Goal: Communication & Community: Answer question/provide support

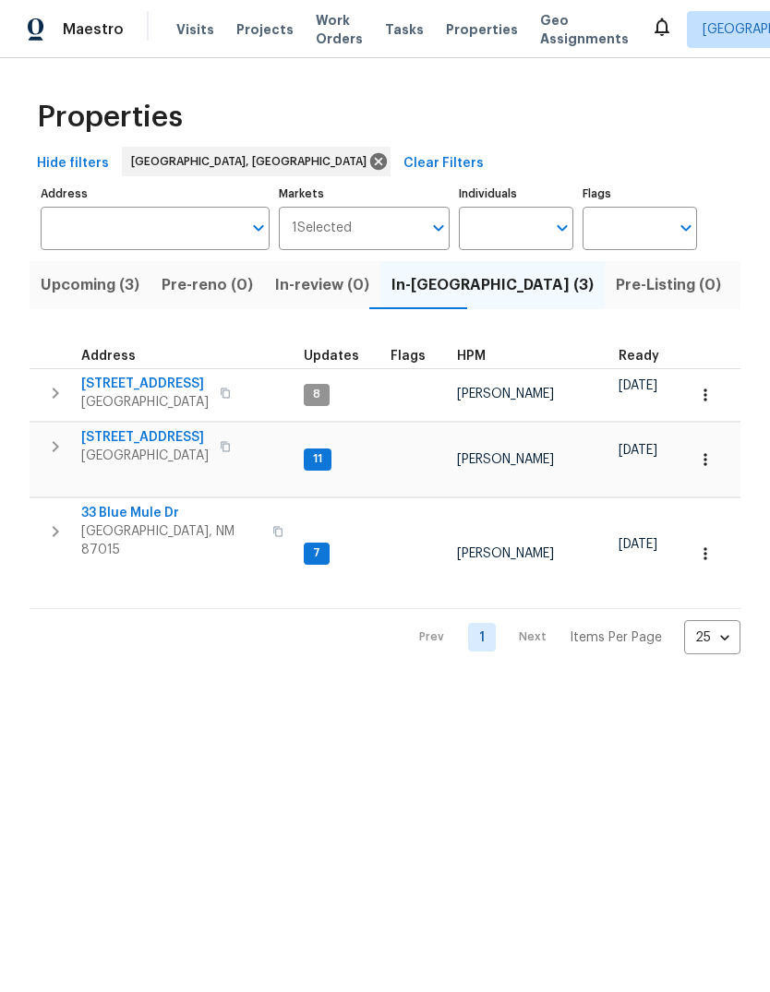
click at [147, 432] on span "802 Pinetree Rd SE" at bounding box center [144, 437] width 127 height 18
click at [130, 504] on span "33 Blue Mule Dr" at bounding box center [171, 513] width 180 height 18
click at [149, 436] on span "802 Pinetree Rd SE" at bounding box center [144, 437] width 127 height 18
click at [141, 436] on span "802 Pinetree Rd SE" at bounding box center [144, 437] width 127 height 18
click at [651, 34] on icon at bounding box center [662, 27] width 22 height 22
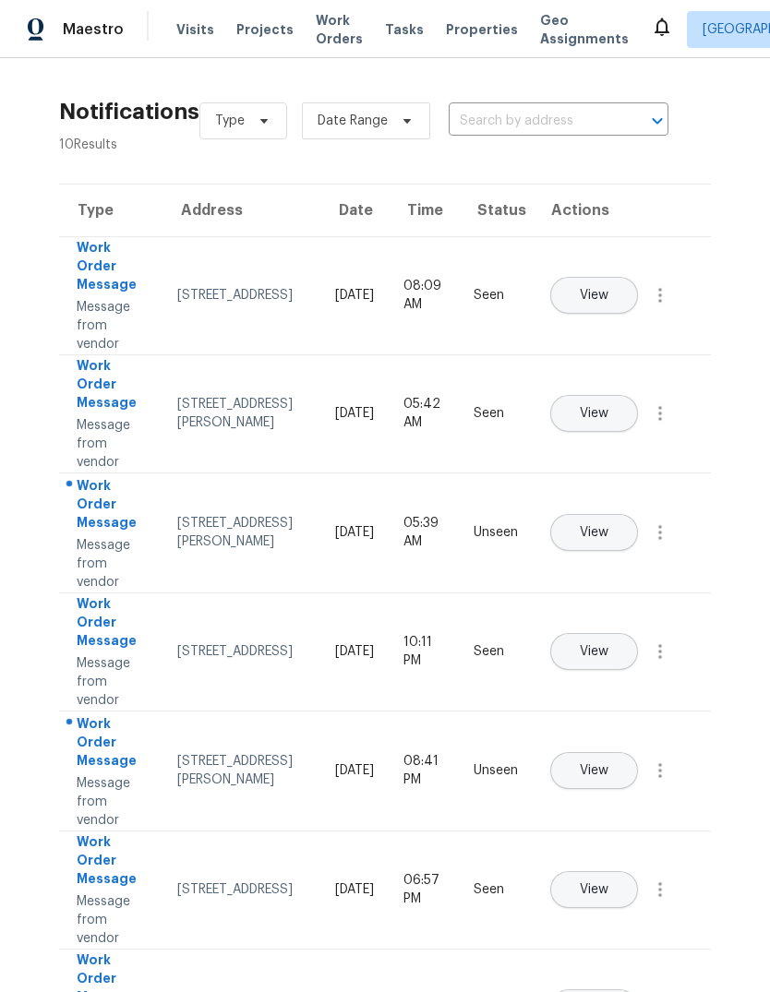
click at [638, 514] on button "View" at bounding box center [594, 532] width 88 height 37
click at [608, 764] on span "View" at bounding box center [594, 771] width 29 height 14
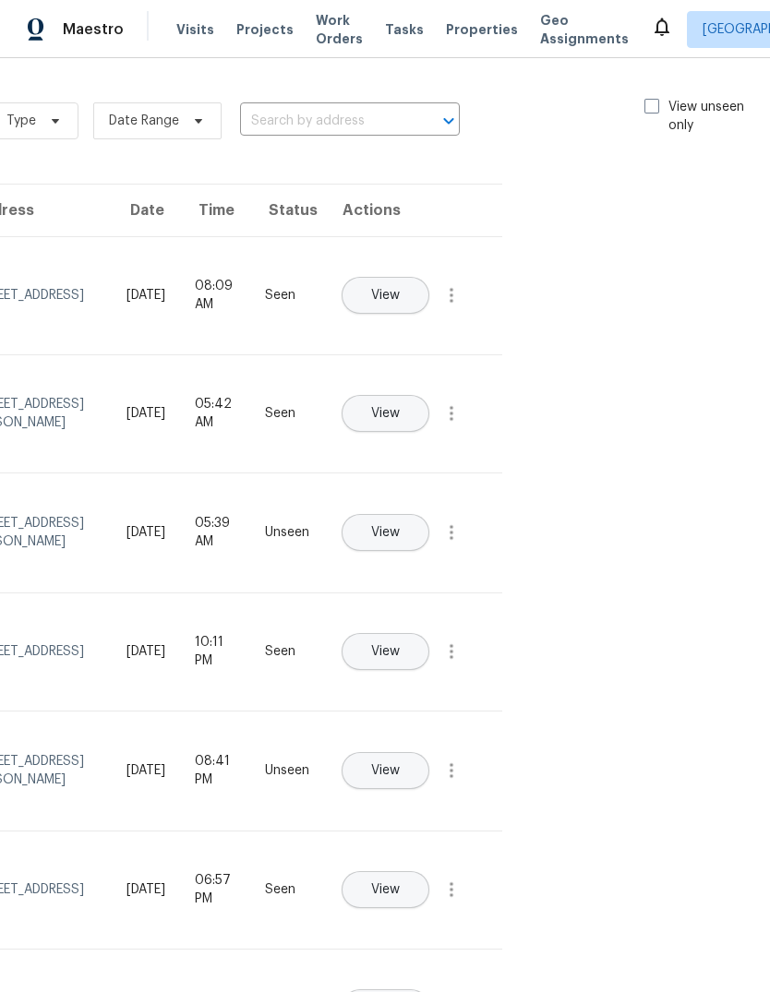
scroll to position [0, 208]
click at [651, 99] on span at bounding box center [652, 106] width 15 height 15
click at [651, 99] on input "View unseen only" at bounding box center [651, 104] width 12 height 12
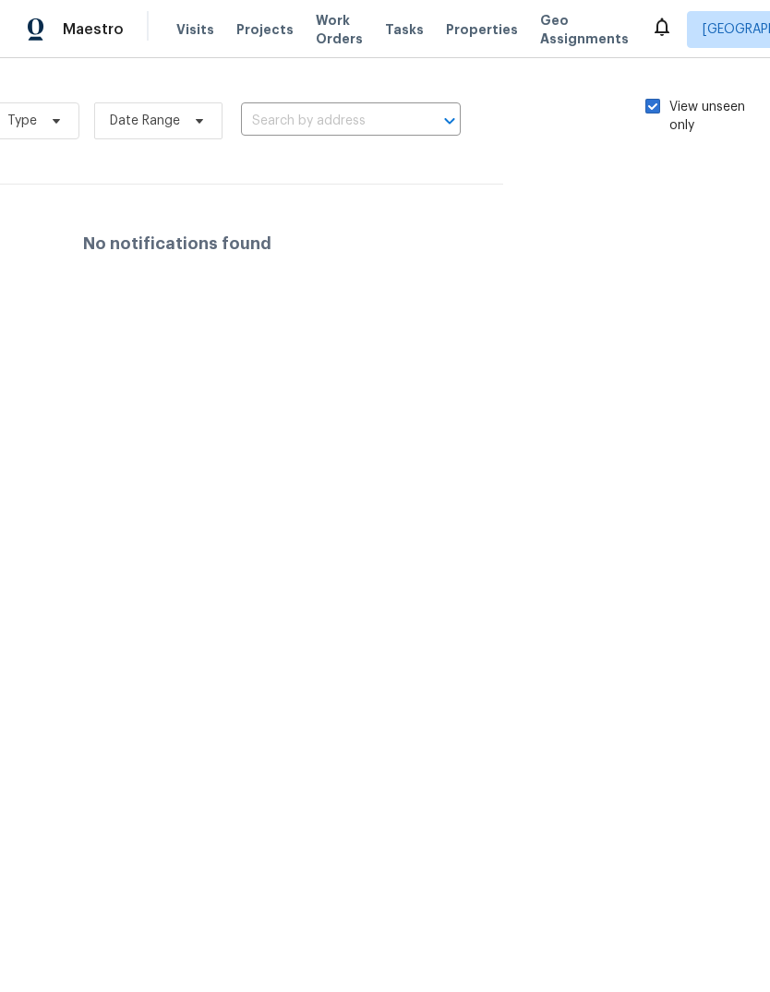
click at [652, 100] on span at bounding box center [652, 106] width 15 height 15
click at [652, 100] on input "View unseen only" at bounding box center [651, 104] width 12 height 12
checkbox input "false"
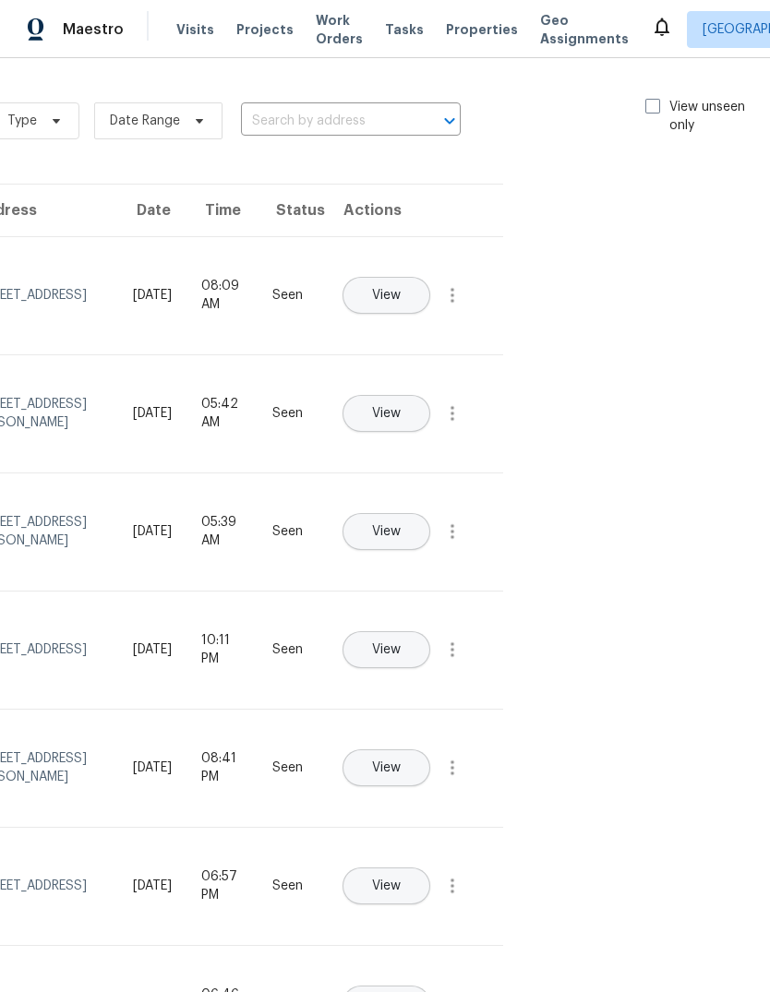
click at [182, 21] on span "Visits" at bounding box center [195, 29] width 38 height 18
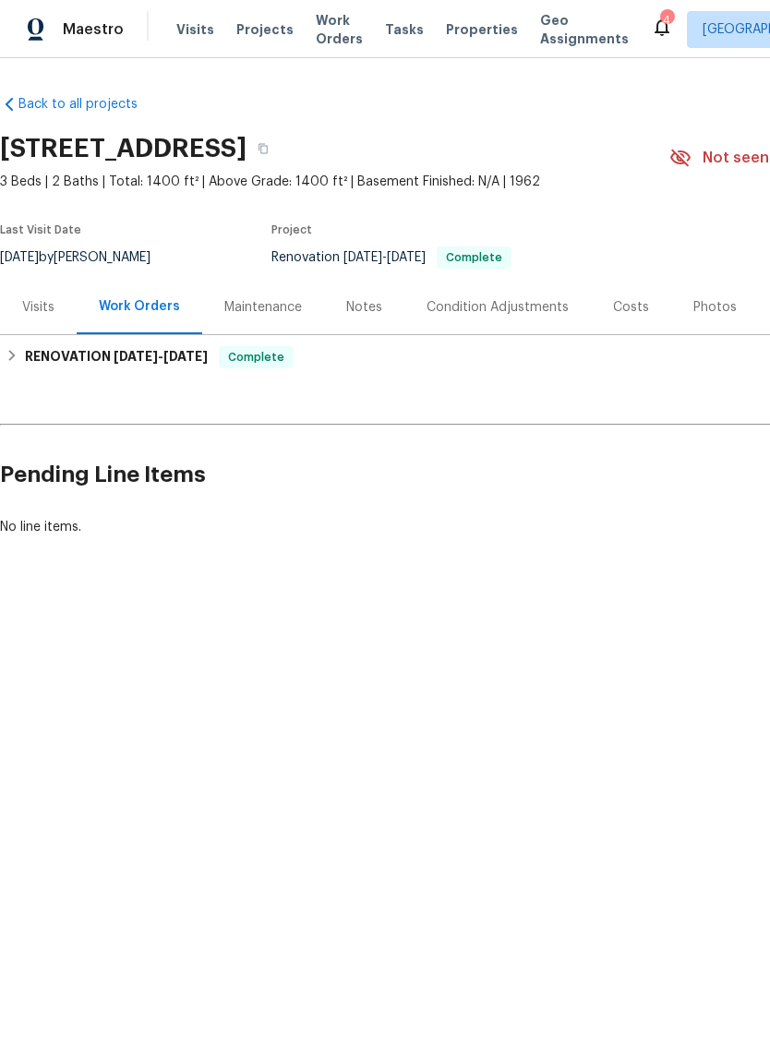
click at [365, 310] on div "Notes" at bounding box center [364, 307] width 36 height 18
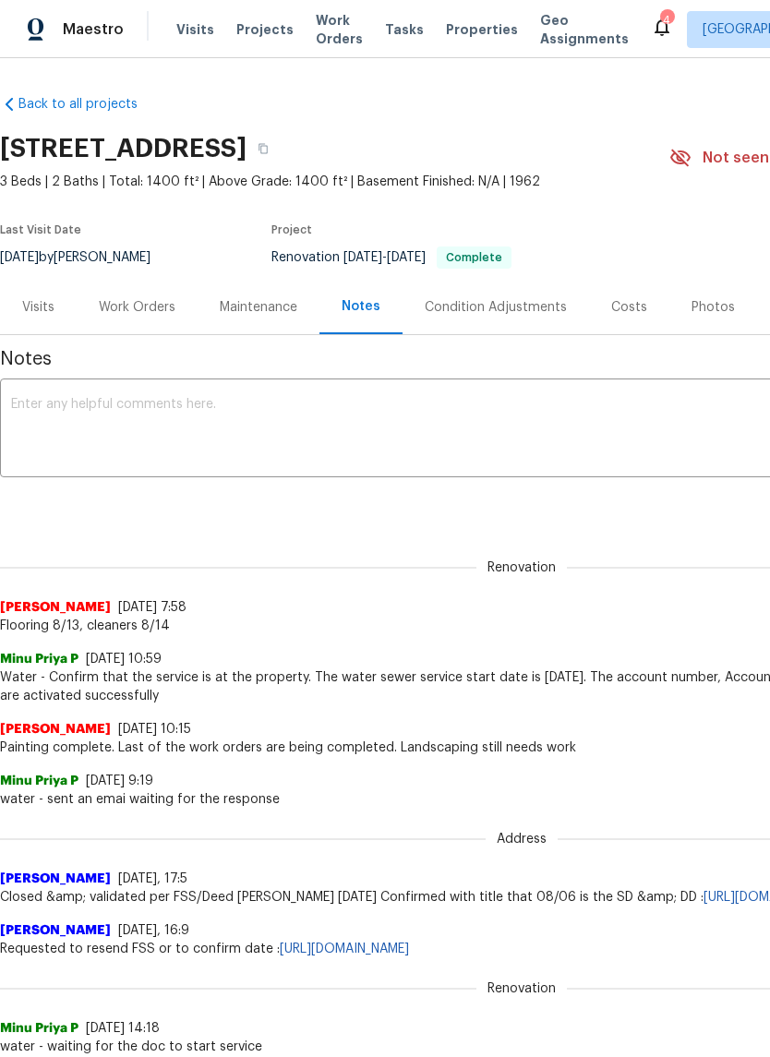
click at [32, 412] on textarea at bounding box center [521, 430] width 1021 height 65
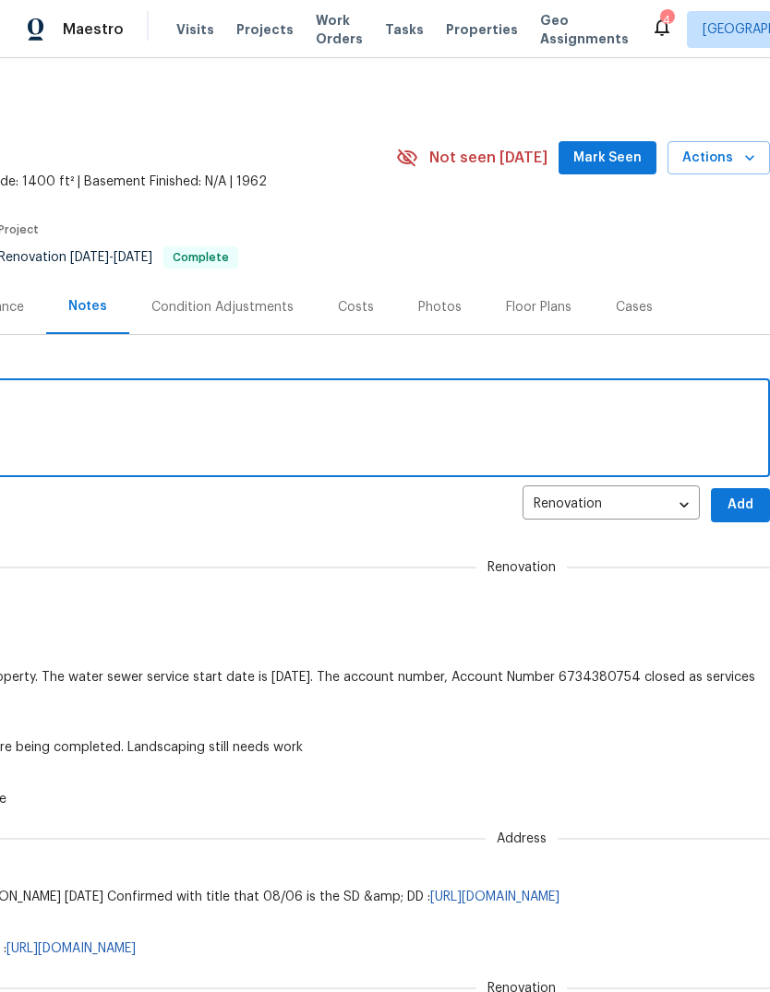
scroll to position [0, 273]
type textarea "QC and set up today"
click at [735, 505] on span "Add" at bounding box center [740, 505] width 30 height 23
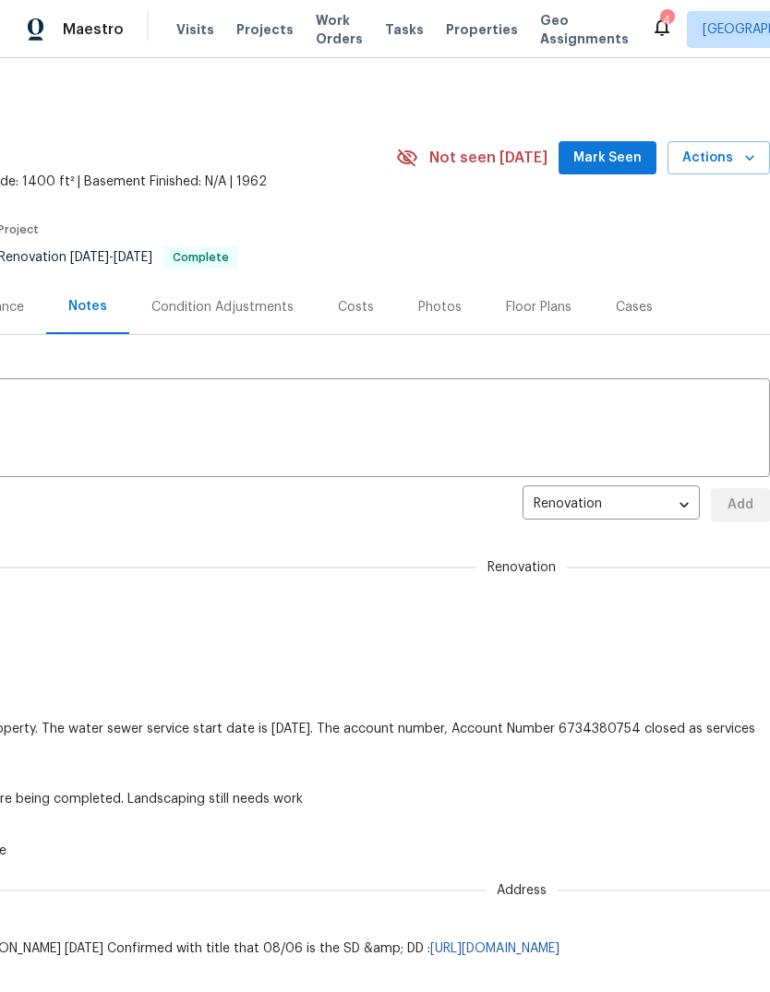
click at [613, 153] on span "Mark Seen" at bounding box center [607, 158] width 68 height 23
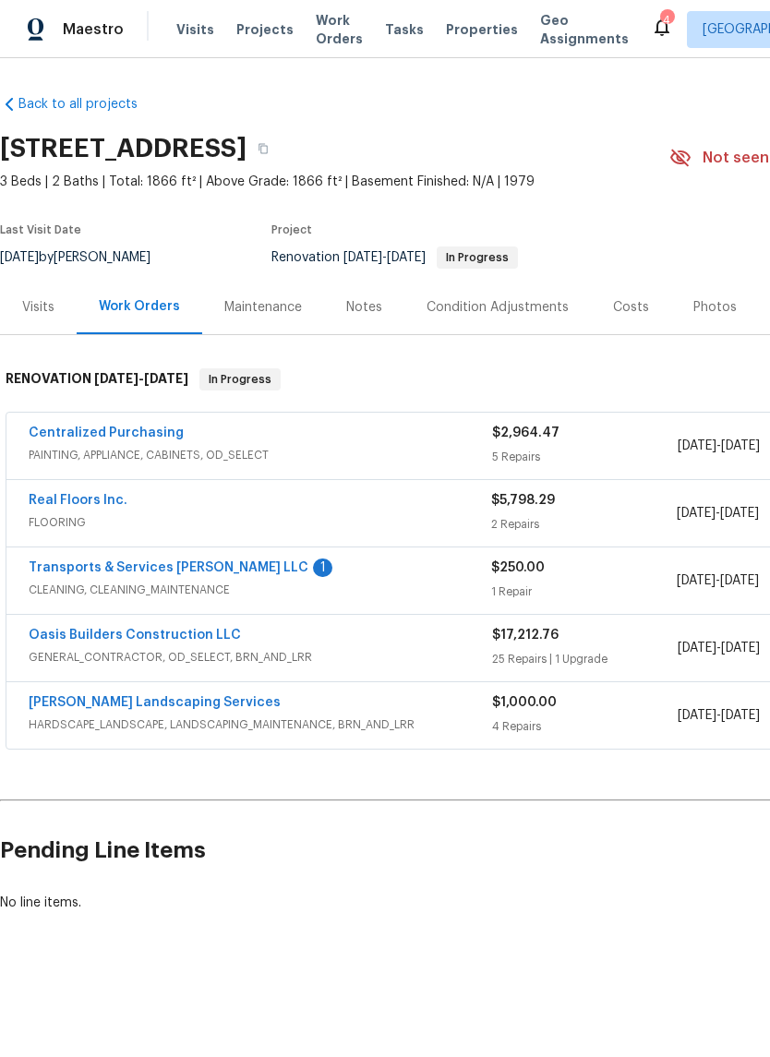
click at [356, 301] on div "Notes" at bounding box center [364, 307] width 36 height 18
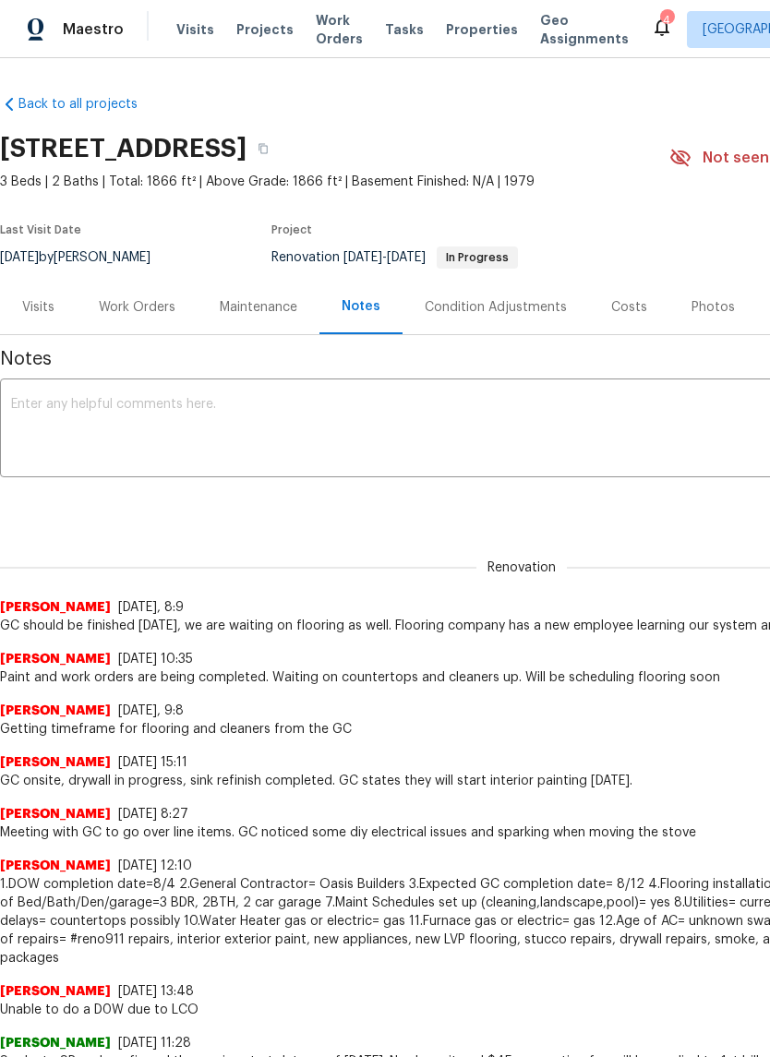
click at [104, 415] on textarea at bounding box center [521, 430] width 1021 height 65
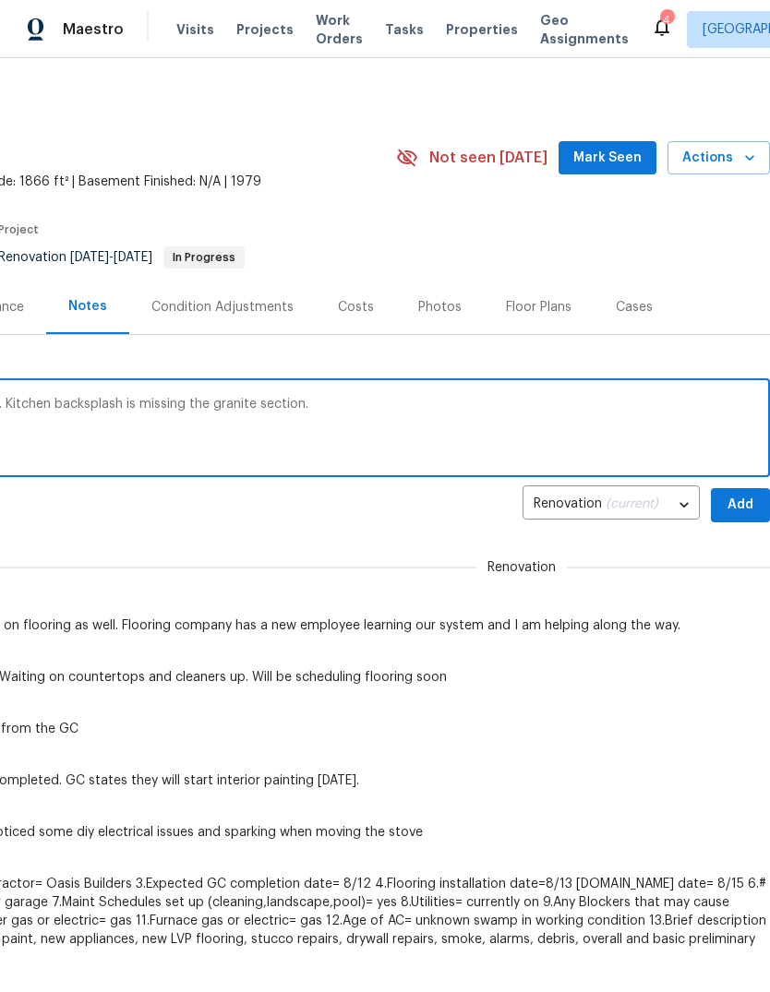
scroll to position [0, 273]
type textarea "Flooring today and Saturday, cleaners on Monday. Kitchen backsplash is missing …"
click at [728, 508] on span "Add" at bounding box center [740, 505] width 30 height 23
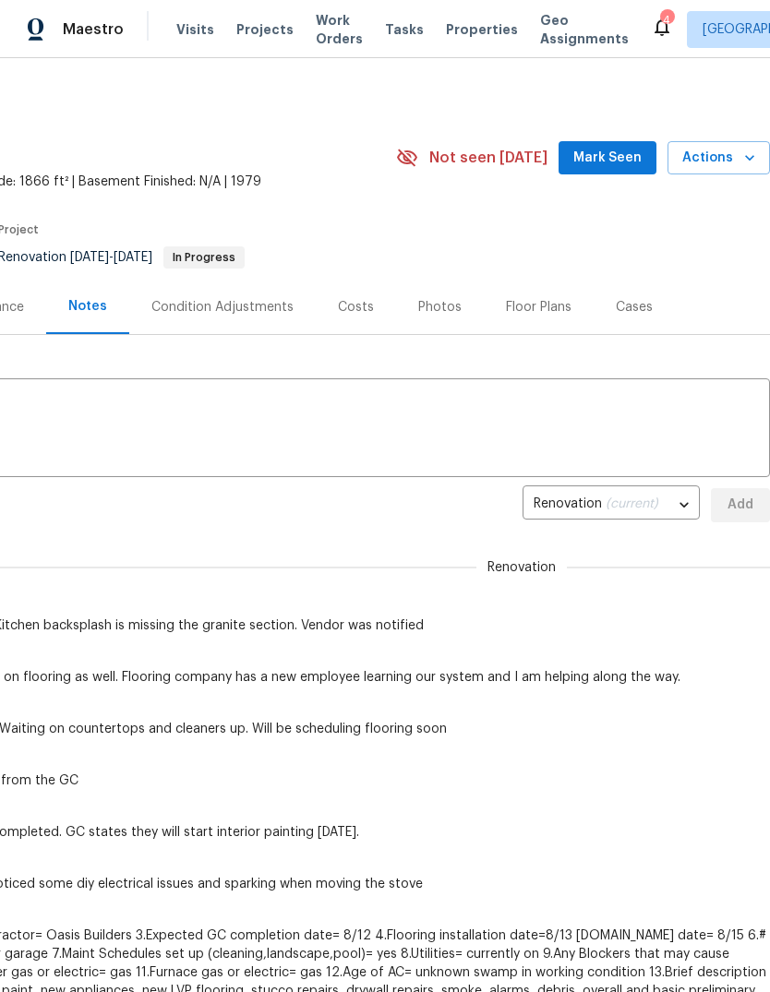
click at [615, 163] on span "Mark Seen" at bounding box center [607, 158] width 68 height 23
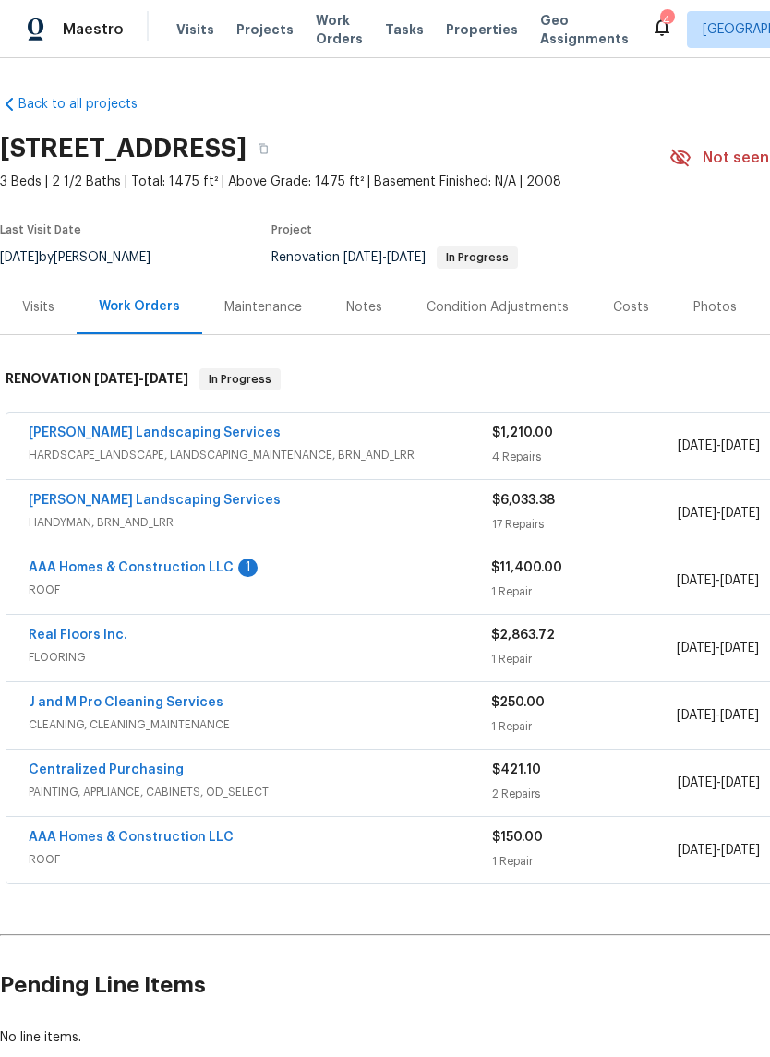
click at [349, 305] on div "Notes" at bounding box center [364, 307] width 36 height 18
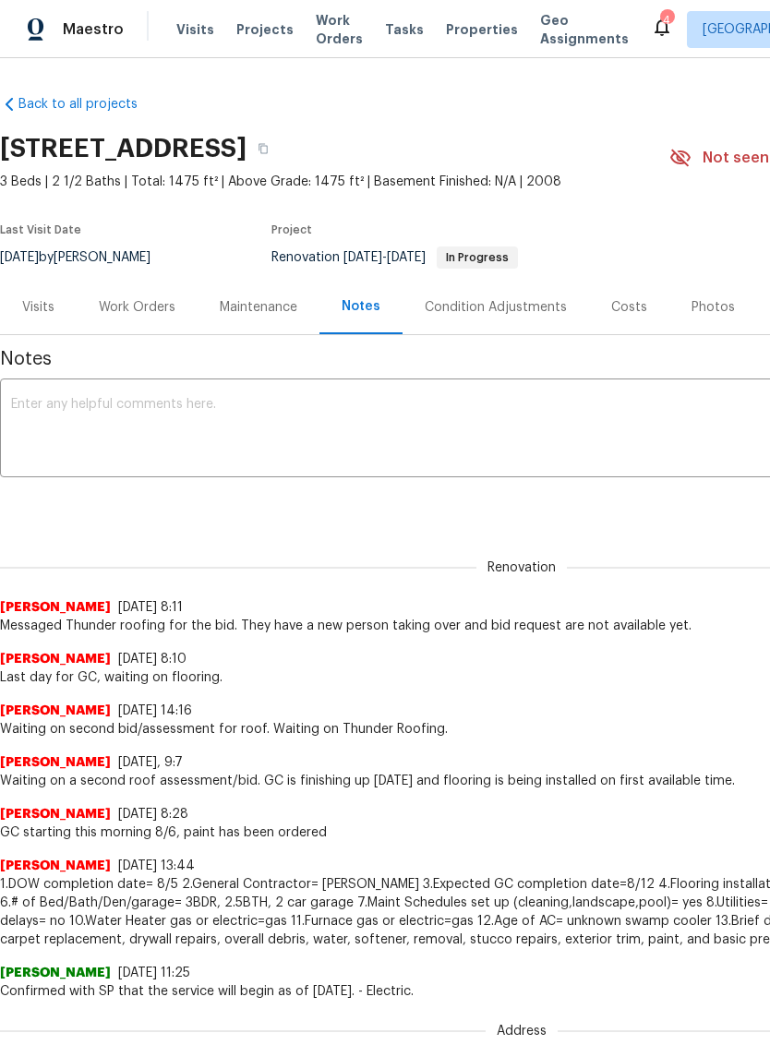
click at [81, 411] on textarea at bounding box center [521, 430] width 1021 height 65
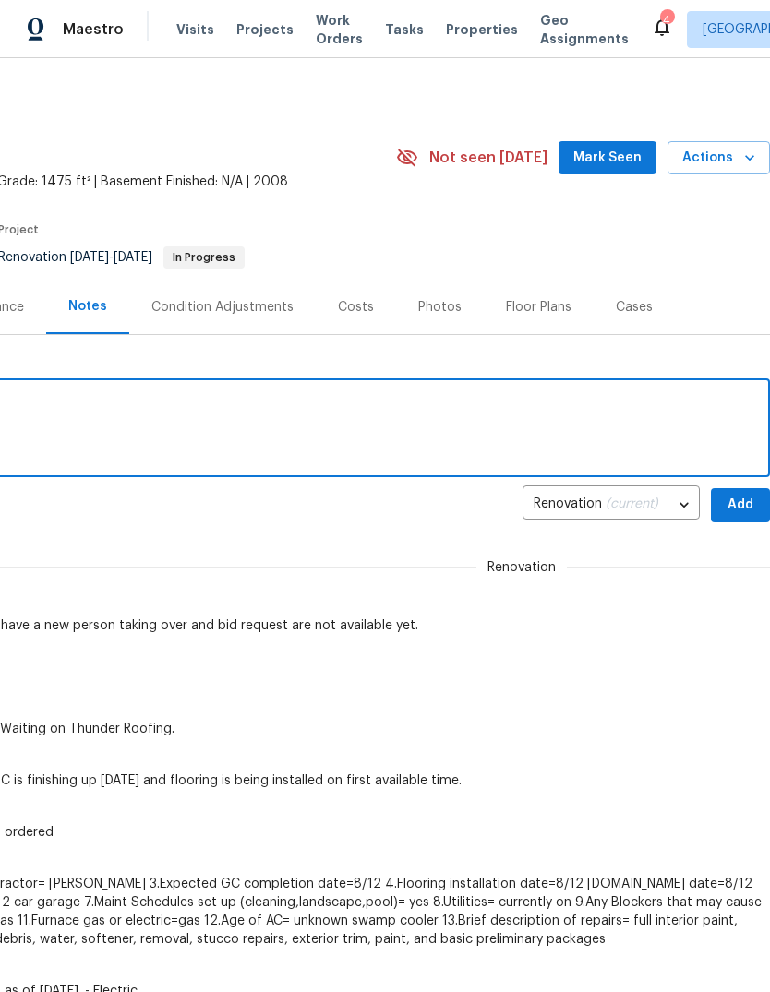
scroll to position [0, 273]
type textarea "Flooring [DATE], roofers to start"
click at [735, 500] on span "Add" at bounding box center [740, 505] width 30 height 23
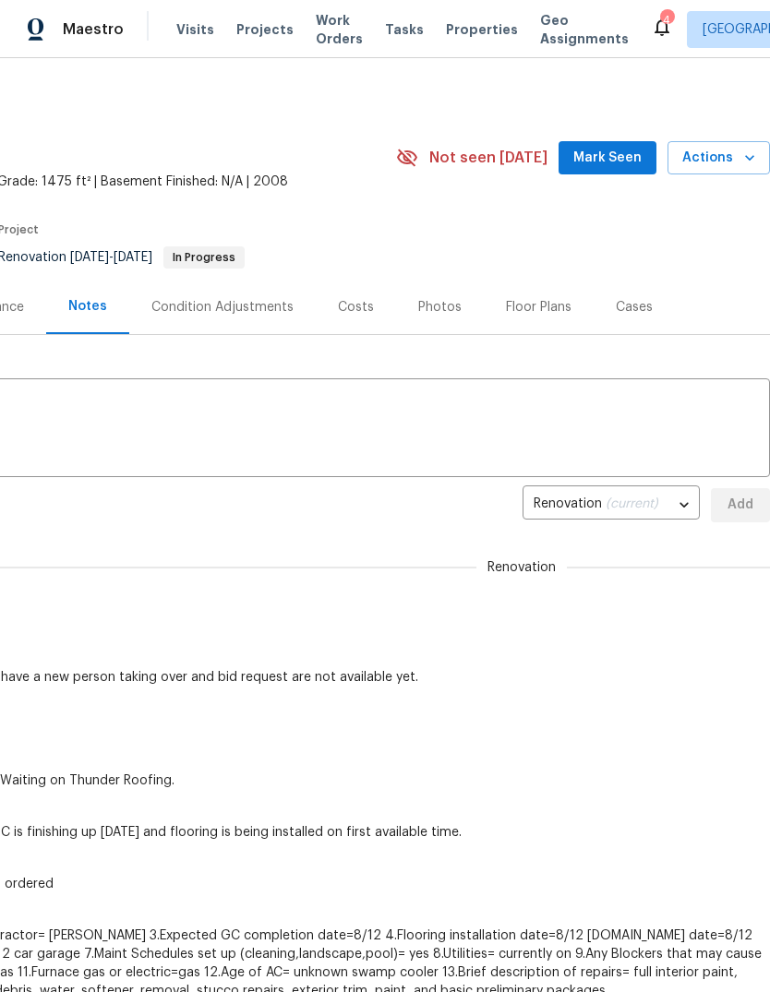
click at [606, 153] on span "Mark Seen" at bounding box center [607, 158] width 68 height 23
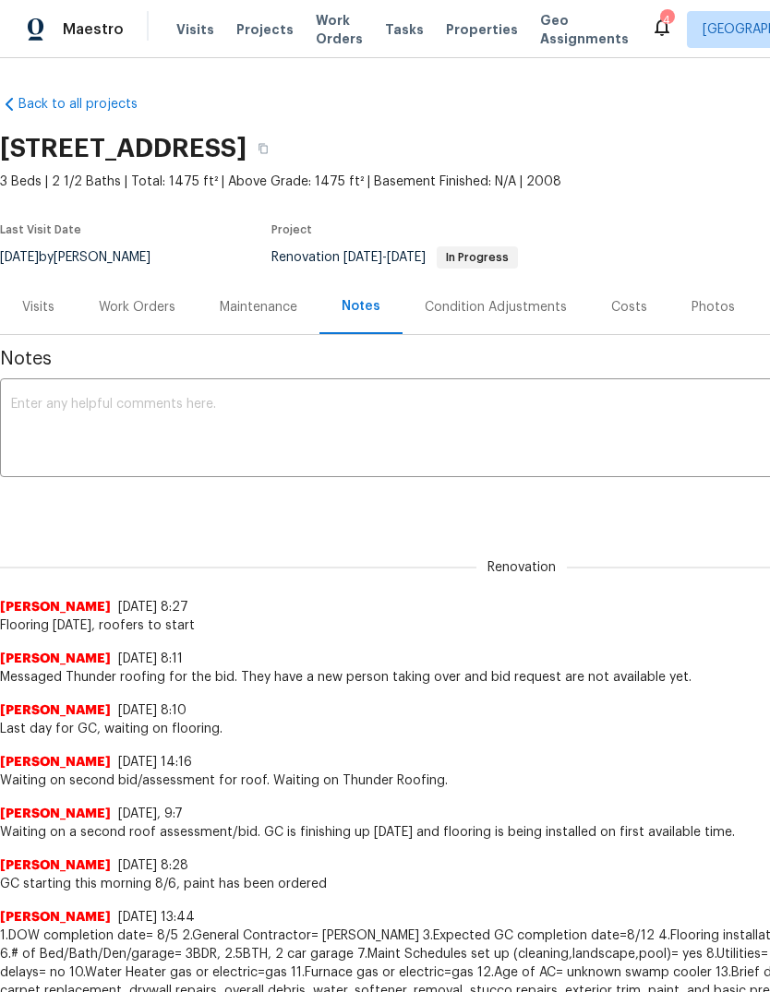
scroll to position [0, 0]
click at [128, 304] on div "Work Orders" at bounding box center [137, 307] width 77 height 18
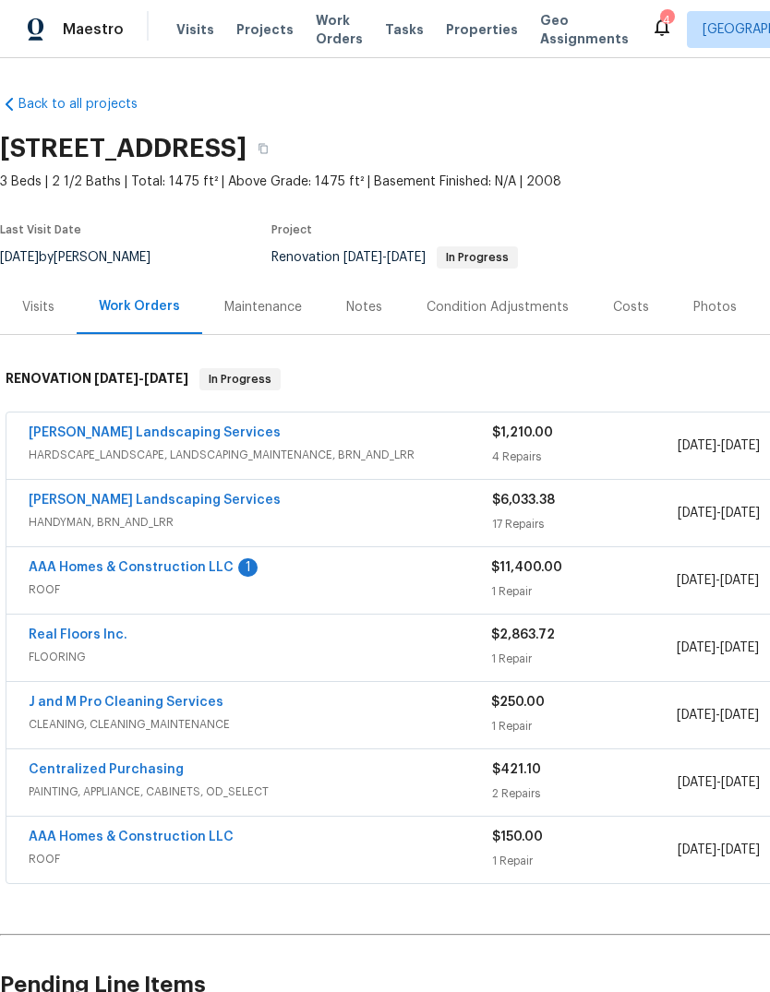
click at [173, 562] on link "AAA Homes & Construction LLC" at bounding box center [131, 567] width 205 height 13
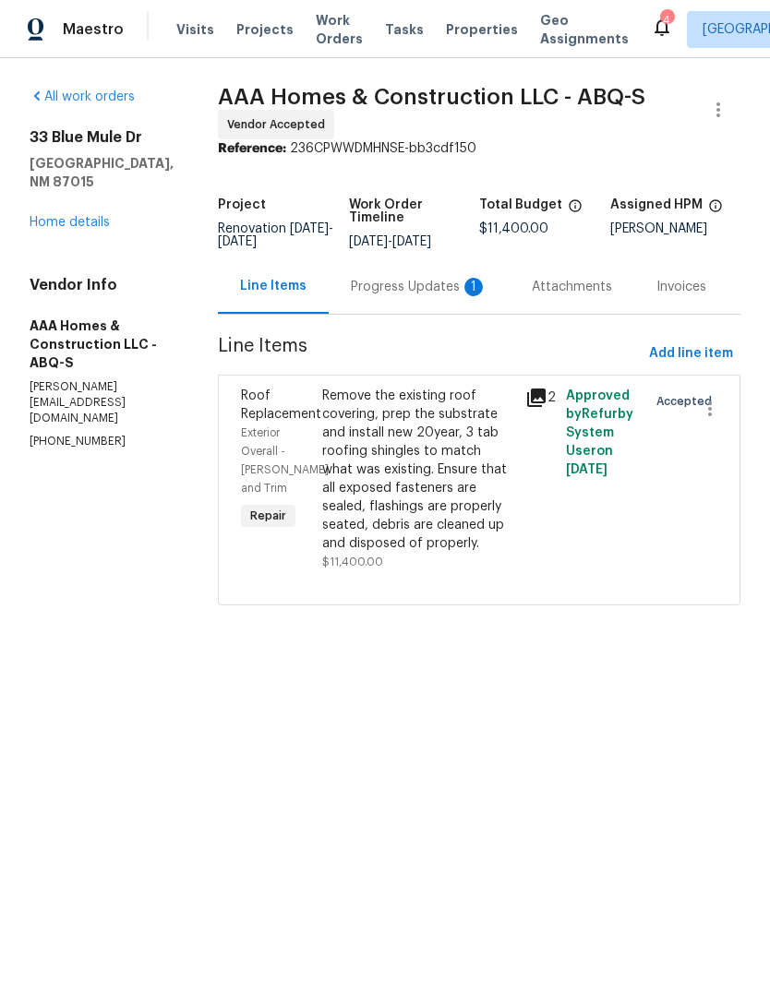
click at [409, 287] on div "Progress Updates 1" at bounding box center [419, 287] width 137 height 18
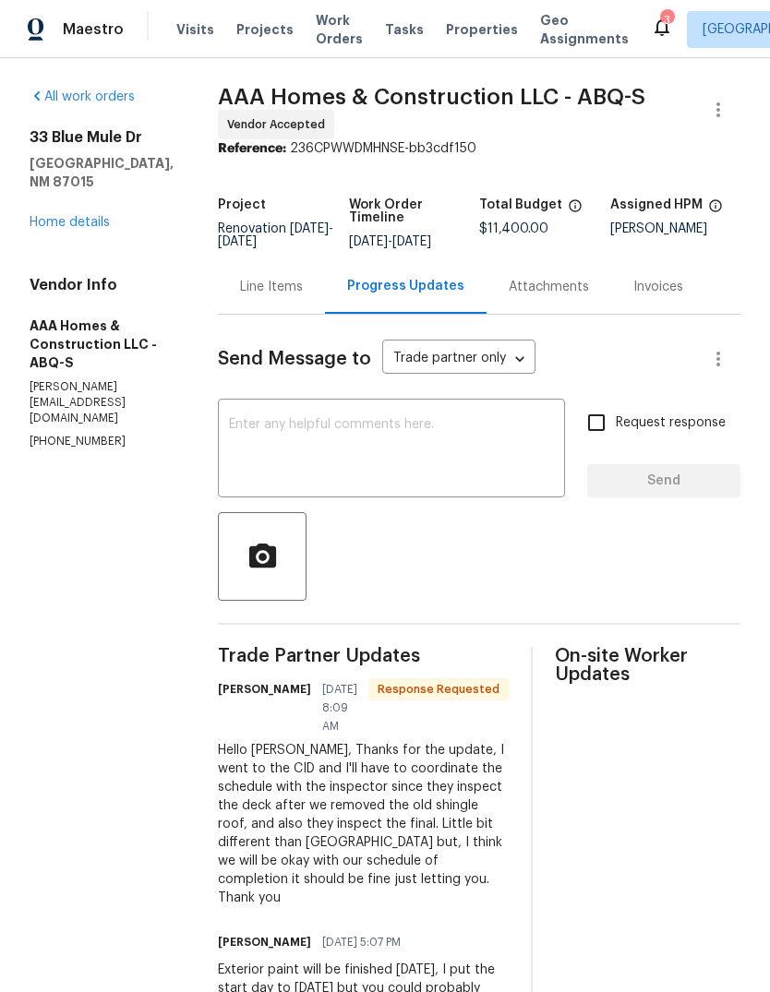
click at [309, 439] on textarea at bounding box center [391, 450] width 325 height 65
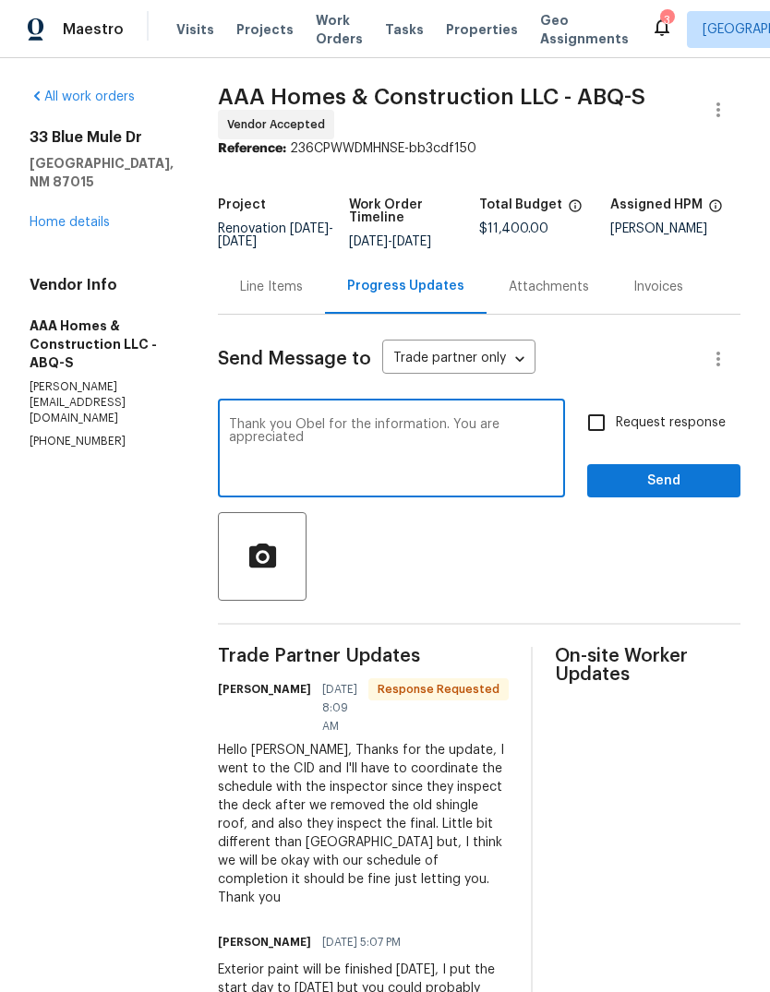
type textarea "Thank you Obel for the information. You are appreciated"
click at [672, 475] on span "Send" at bounding box center [664, 481] width 124 height 23
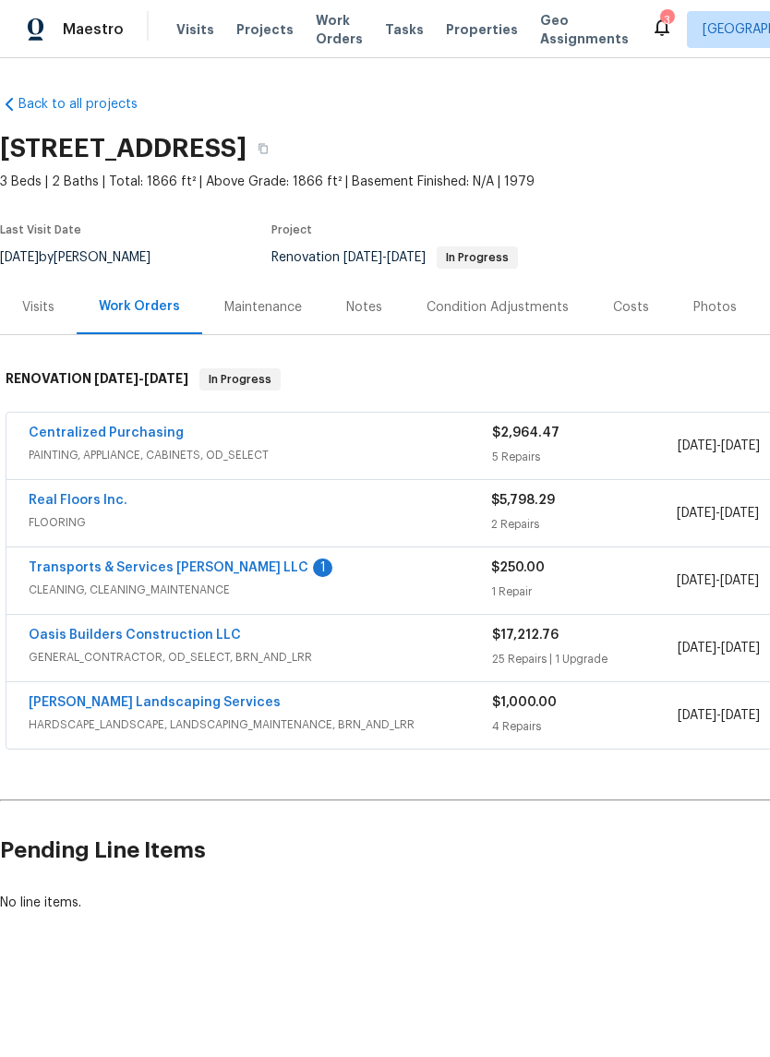
click at [175, 561] on link "Transports & Services [PERSON_NAME] LLC" at bounding box center [169, 567] width 280 height 13
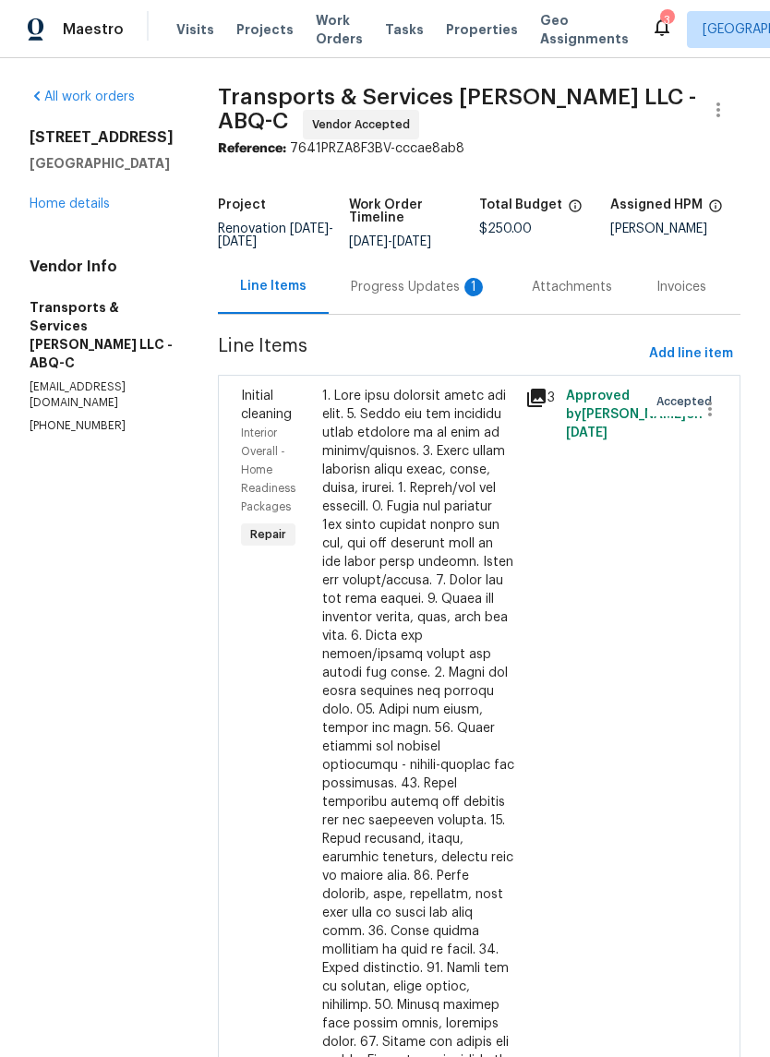
click at [415, 291] on div "Progress Updates 1" at bounding box center [419, 287] width 137 height 18
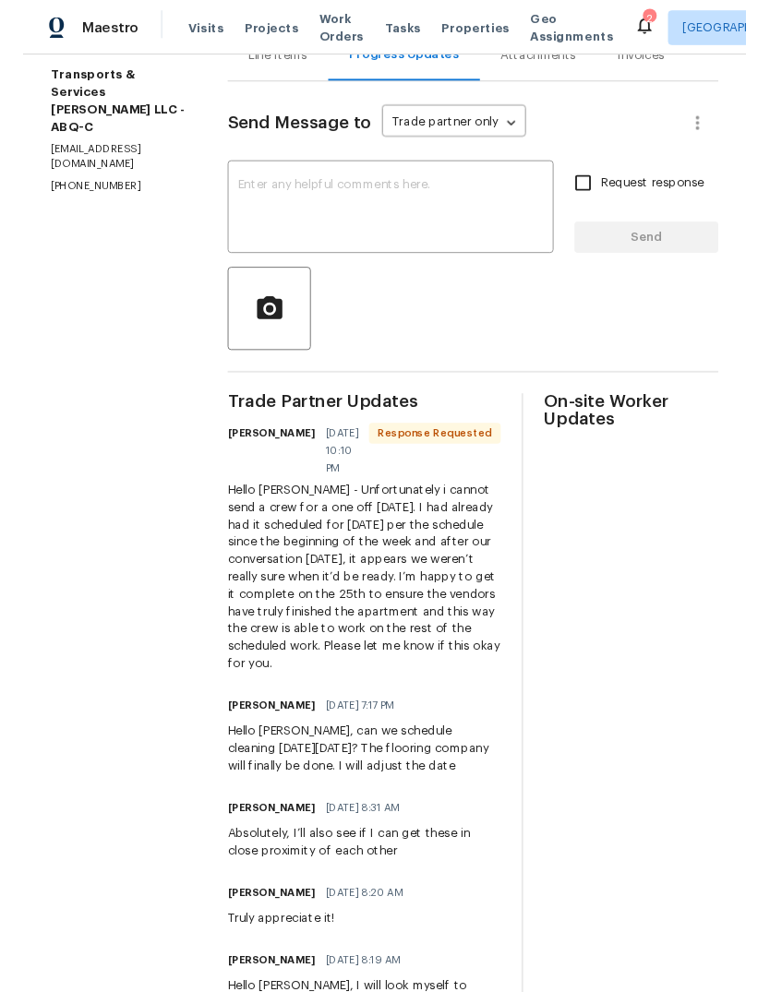
scroll to position [229, 0]
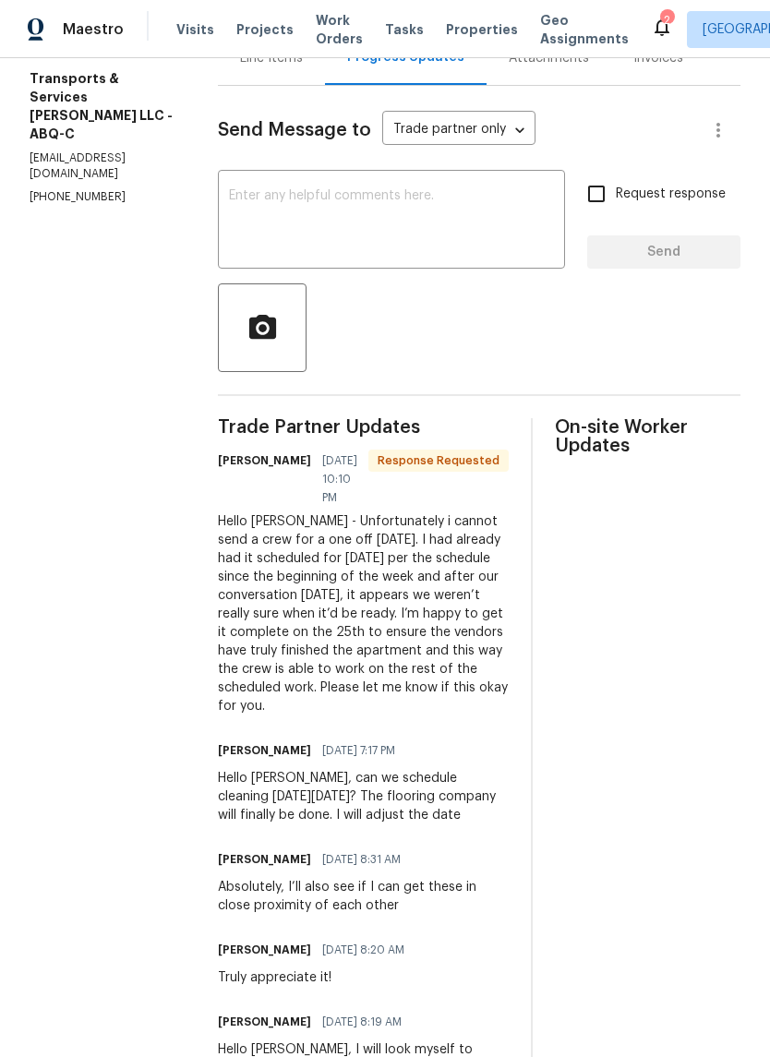
click at [293, 218] on textarea at bounding box center [391, 221] width 325 height 65
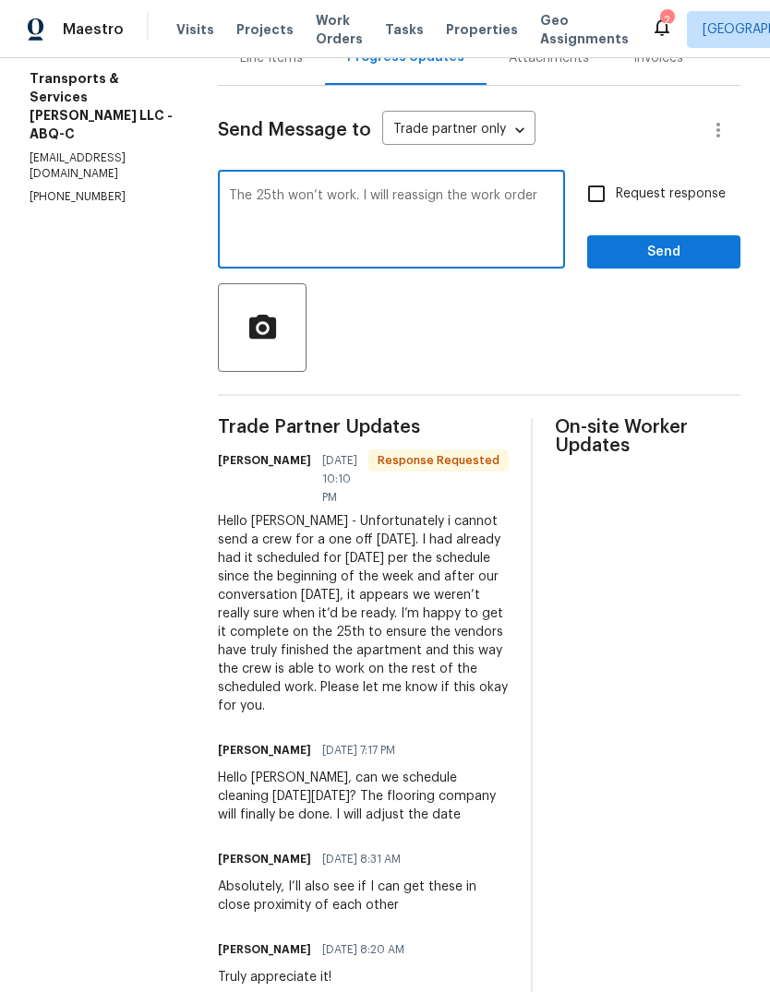
type textarea "The 25th won’t work. I will reassign the work order"
click at [665, 264] on span "Send" at bounding box center [664, 252] width 124 height 23
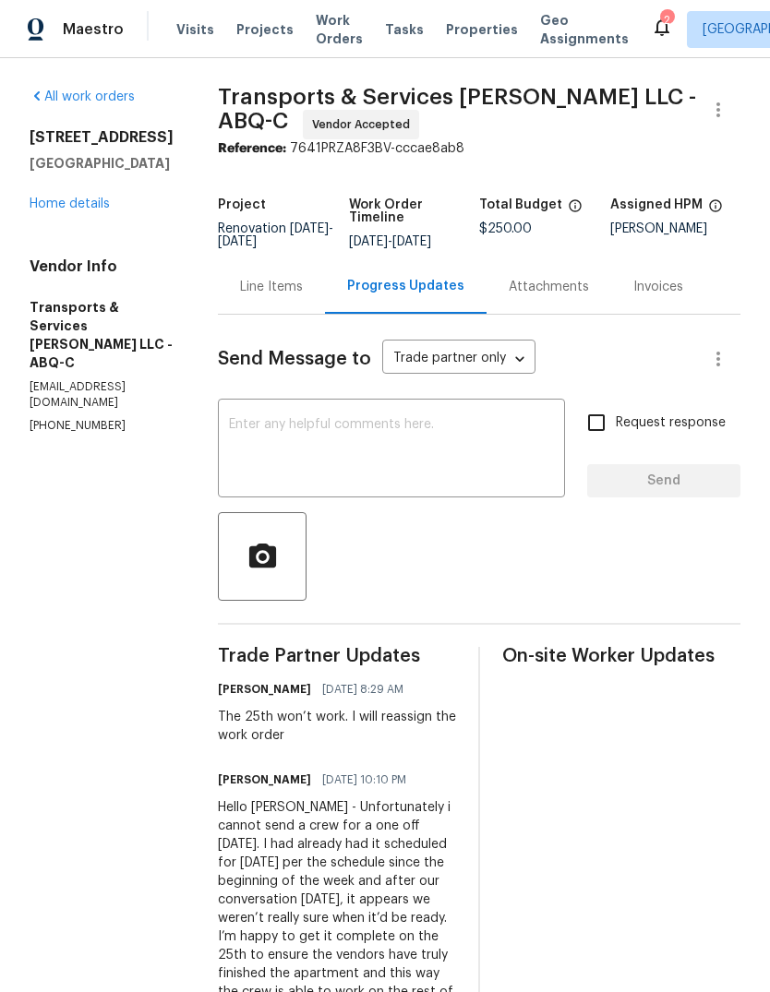
scroll to position [0, 0]
click at [711, 107] on icon "button" at bounding box center [718, 110] width 22 height 22
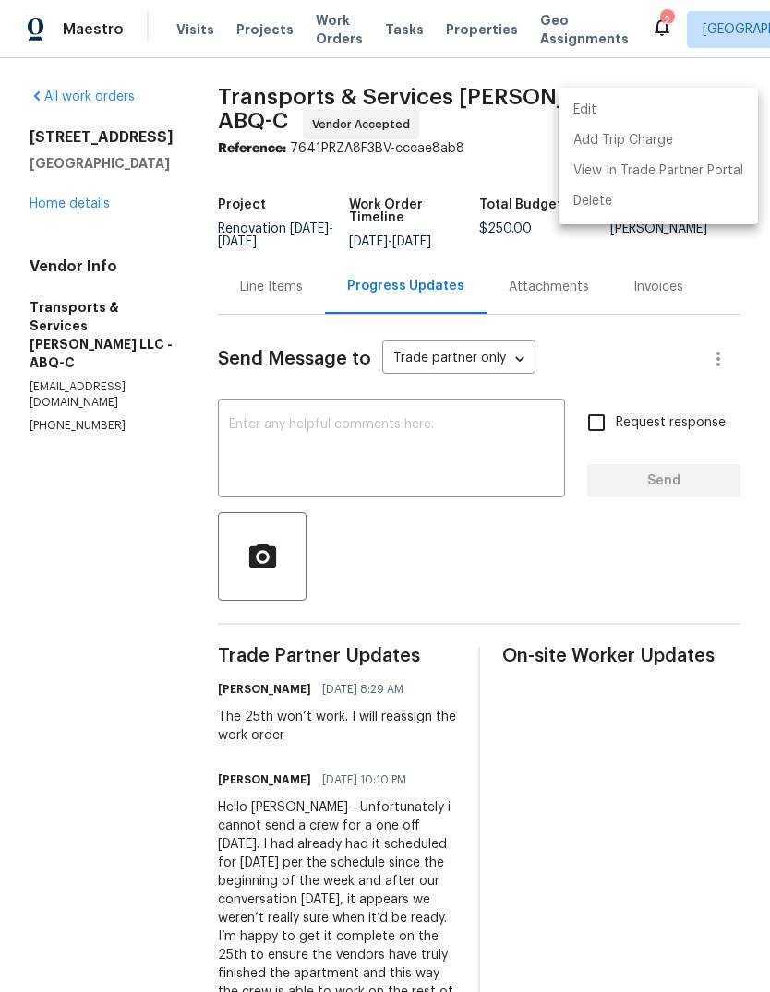
click at [610, 103] on li "Edit" at bounding box center [657, 110] width 199 height 30
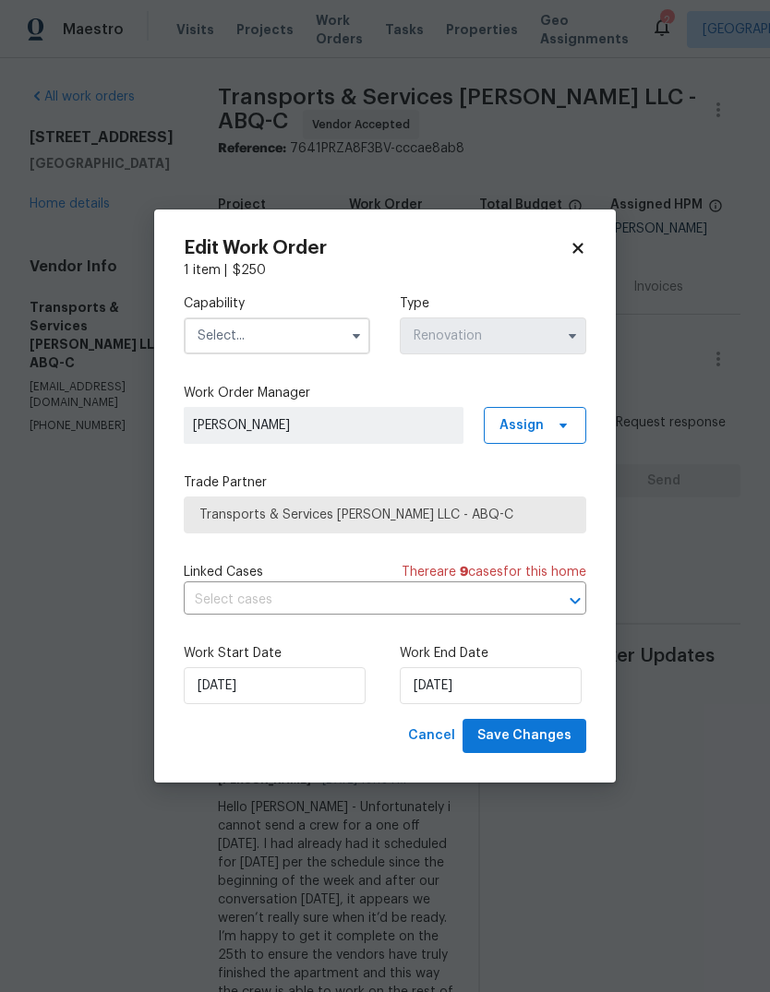
click at [340, 339] on input "text" at bounding box center [277, 335] width 186 height 37
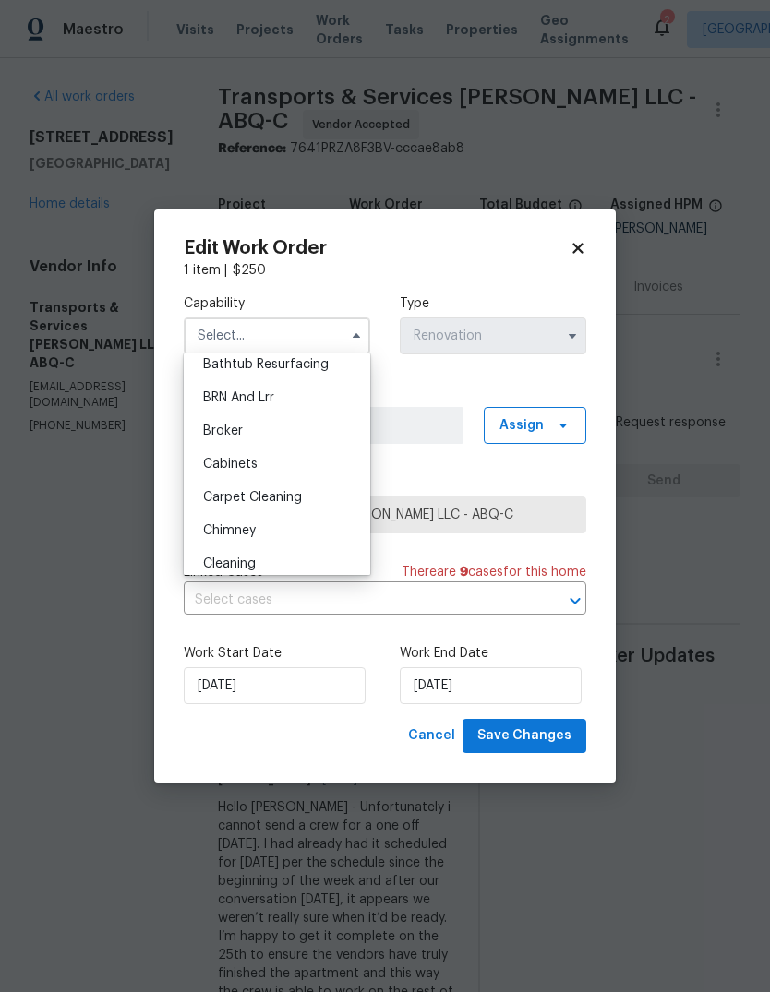
scroll to position [78, 0]
click at [246, 564] on span "Cleaning" at bounding box center [229, 562] width 53 height 13
type input "Cleaning"
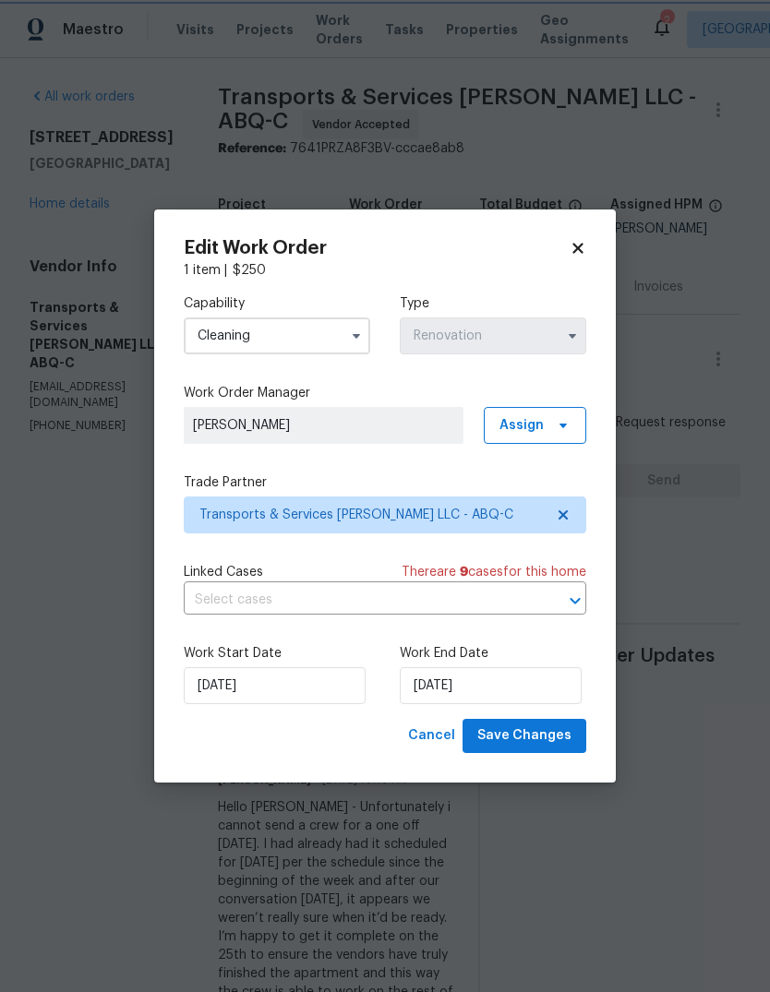
scroll to position [120, 0]
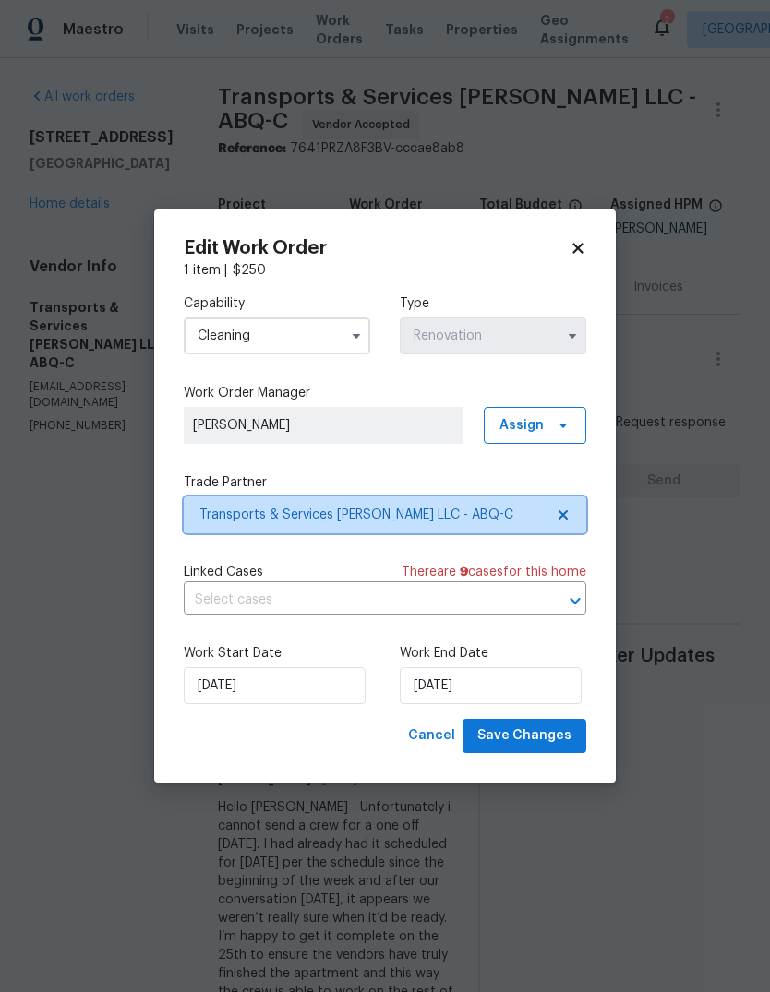
click at [558, 520] on icon at bounding box center [563, 515] width 15 height 15
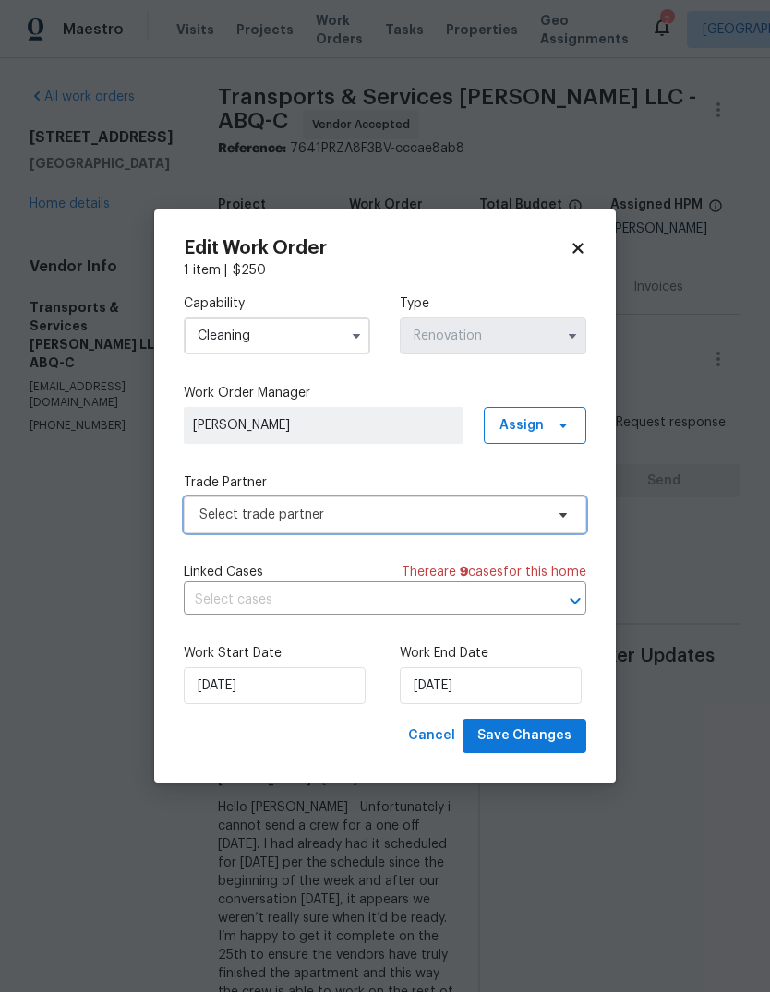
click at [358, 517] on span "Select trade partner" at bounding box center [371, 515] width 344 height 18
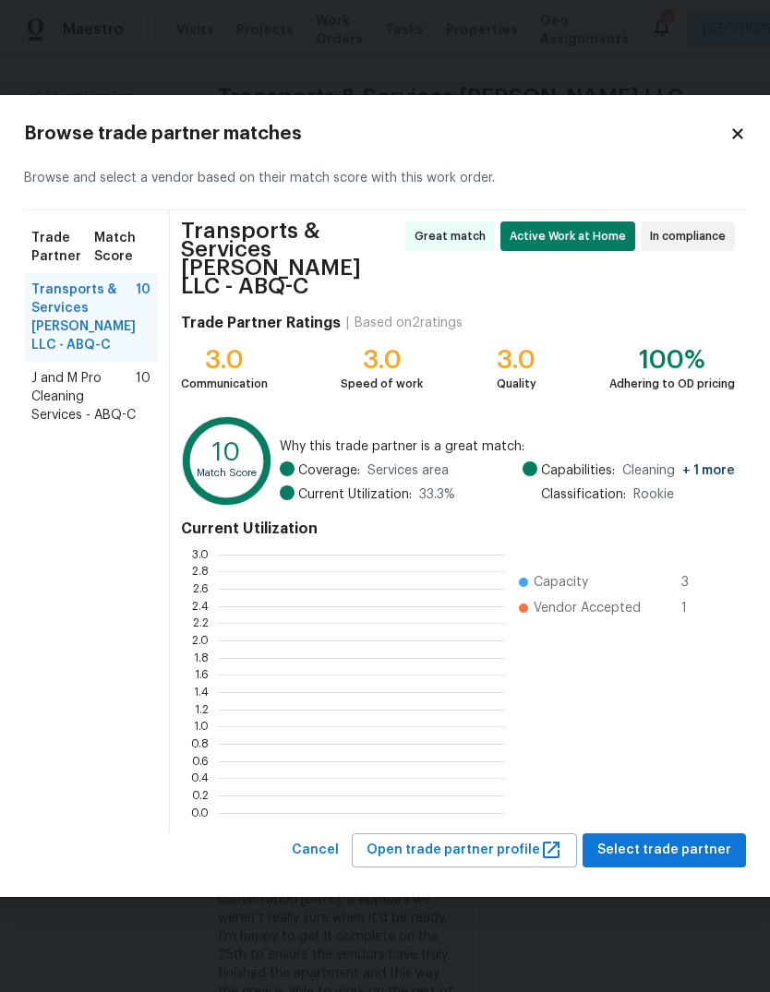
scroll to position [258, 286]
click at [66, 415] on span "J and M Pro Cleaning Services - ABQ-C" at bounding box center [83, 396] width 104 height 55
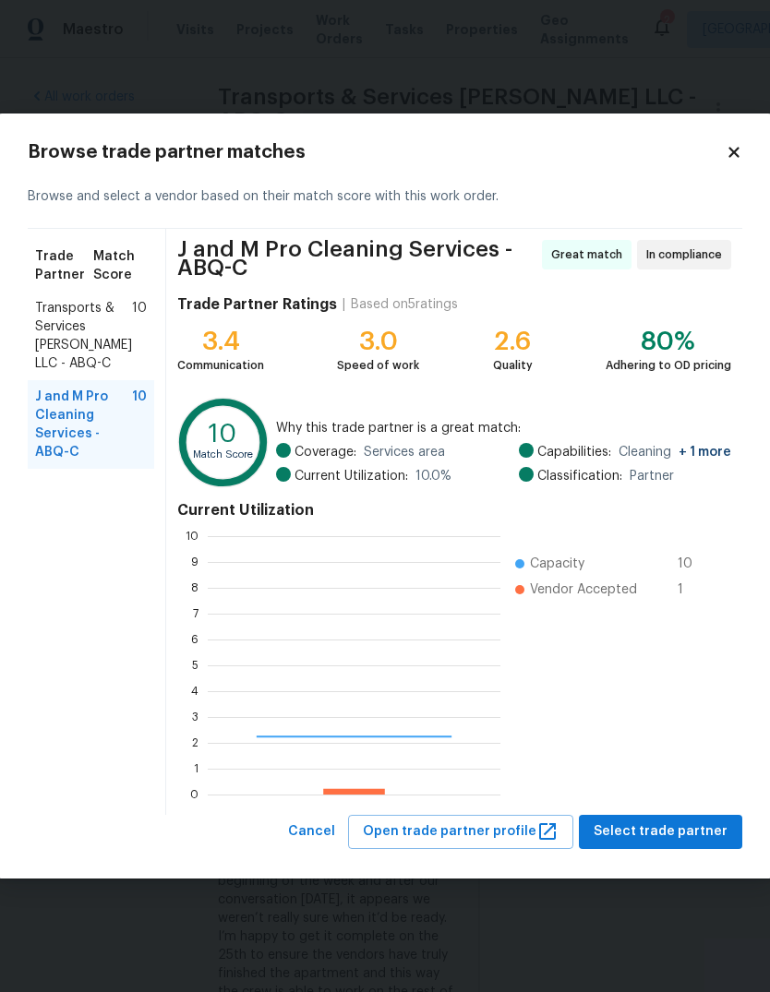
scroll to position [258, 293]
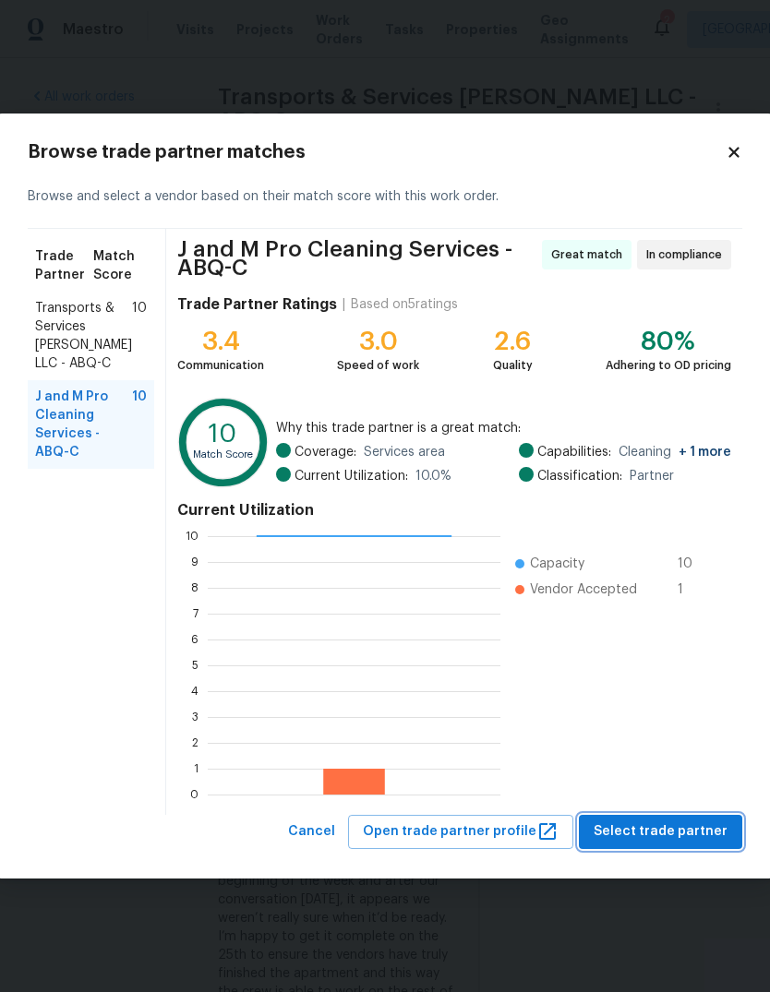
click at [645, 837] on span "Select trade partner" at bounding box center [660, 831] width 134 height 23
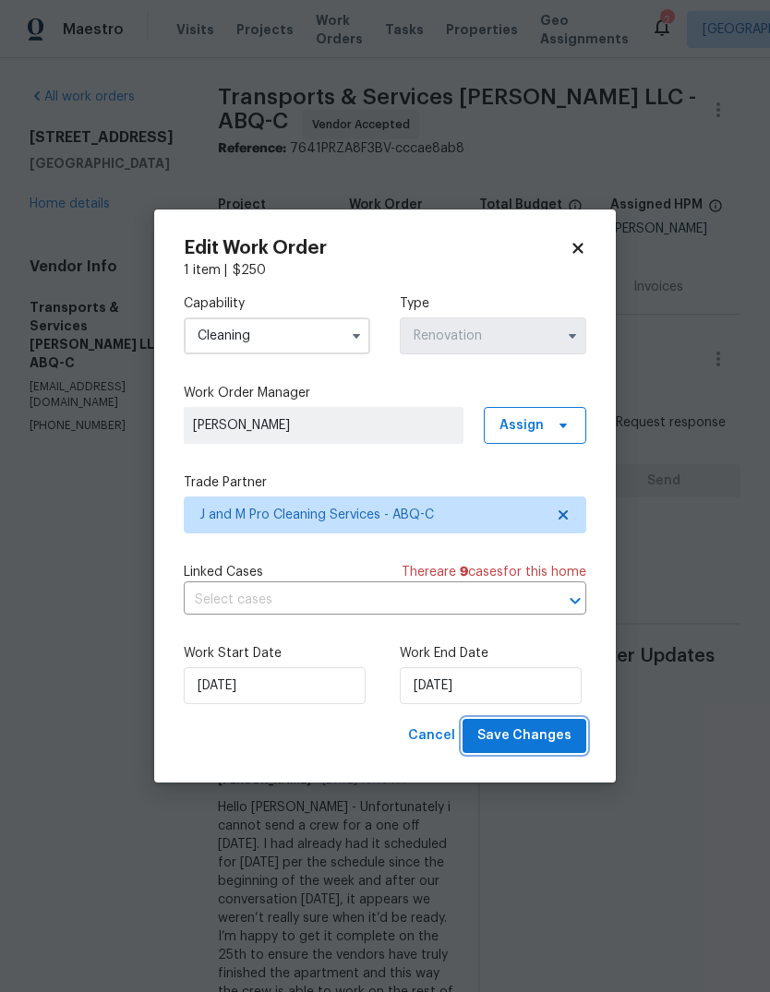
click at [537, 739] on span "Save Changes" at bounding box center [524, 735] width 94 height 23
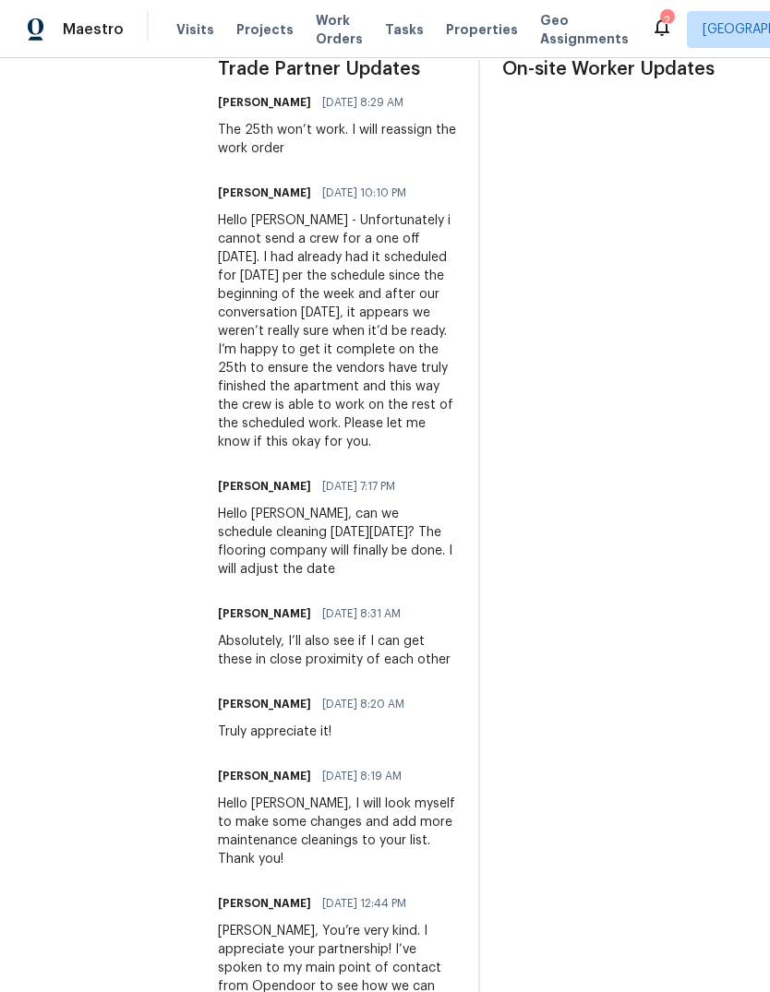
scroll to position [588, 0]
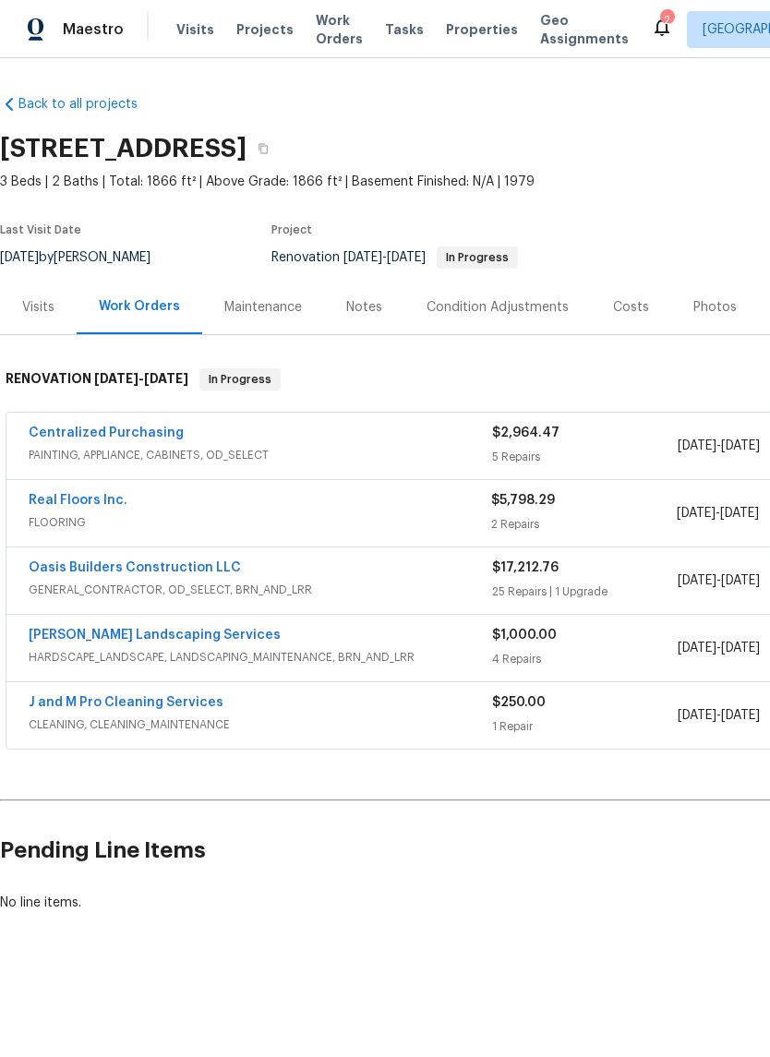
click at [146, 702] on link "J and M Pro Cleaning Services" at bounding box center [126, 702] width 195 height 13
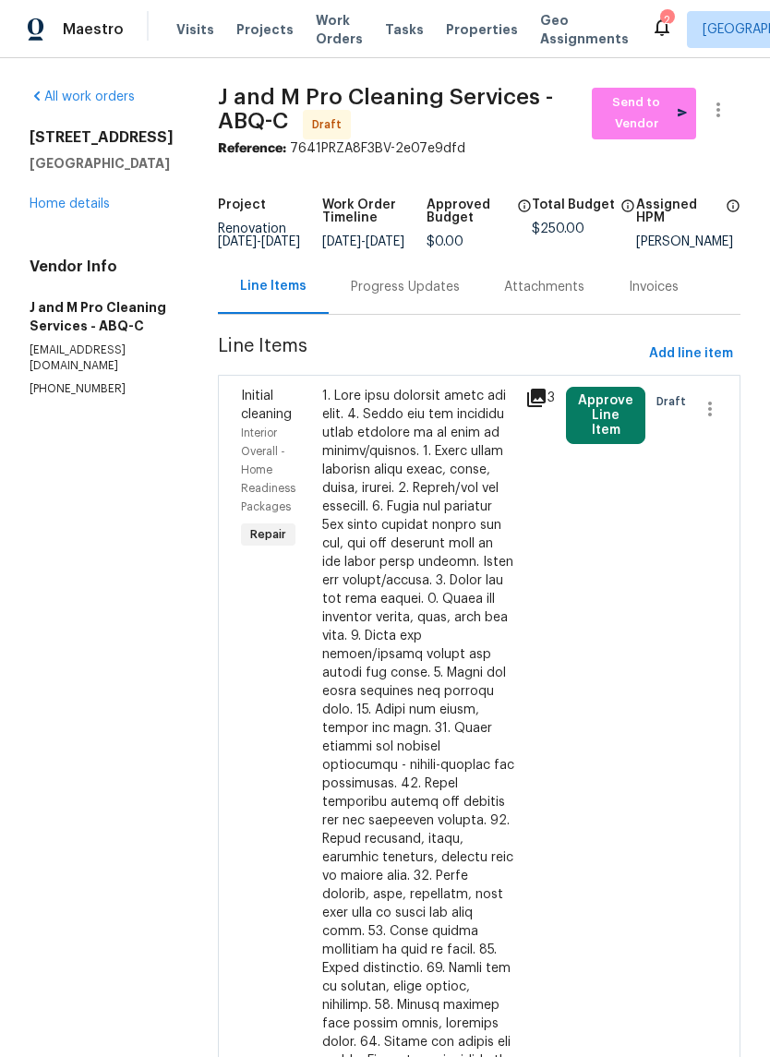
click at [433, 294] on div "Progress Updates" at bounding box center [405, 287] width 109 height 18
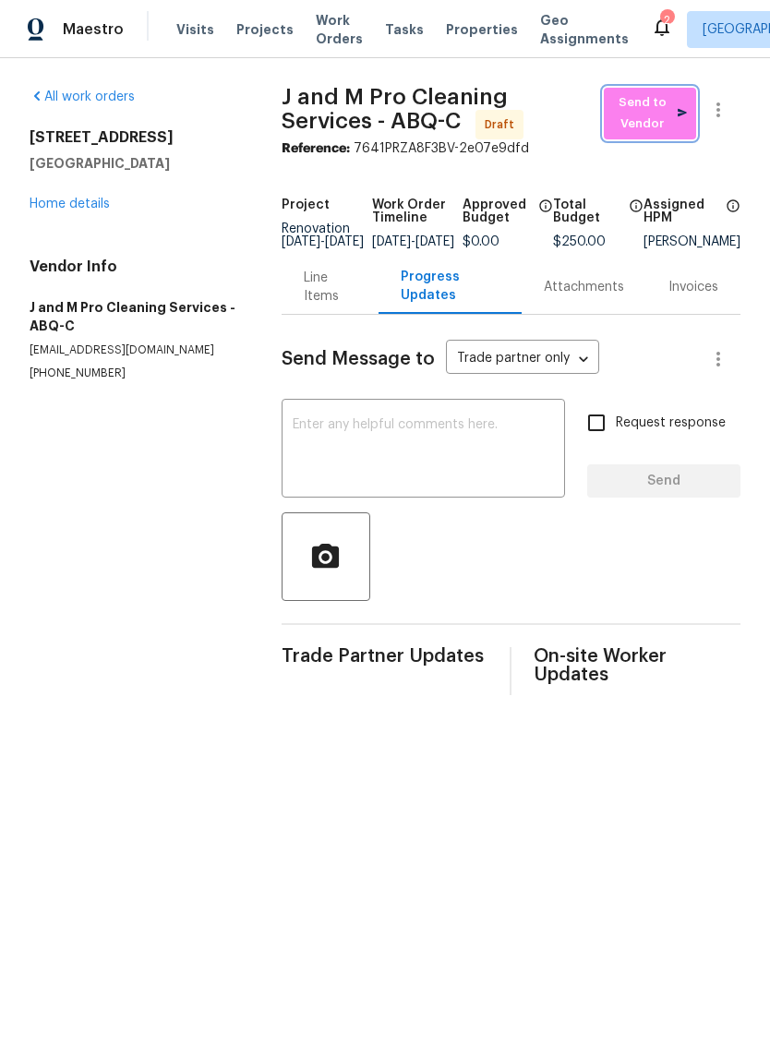
click at [673, 103] on span "Send to Vendor" at bounding box center [650, 113] width 74 height 42
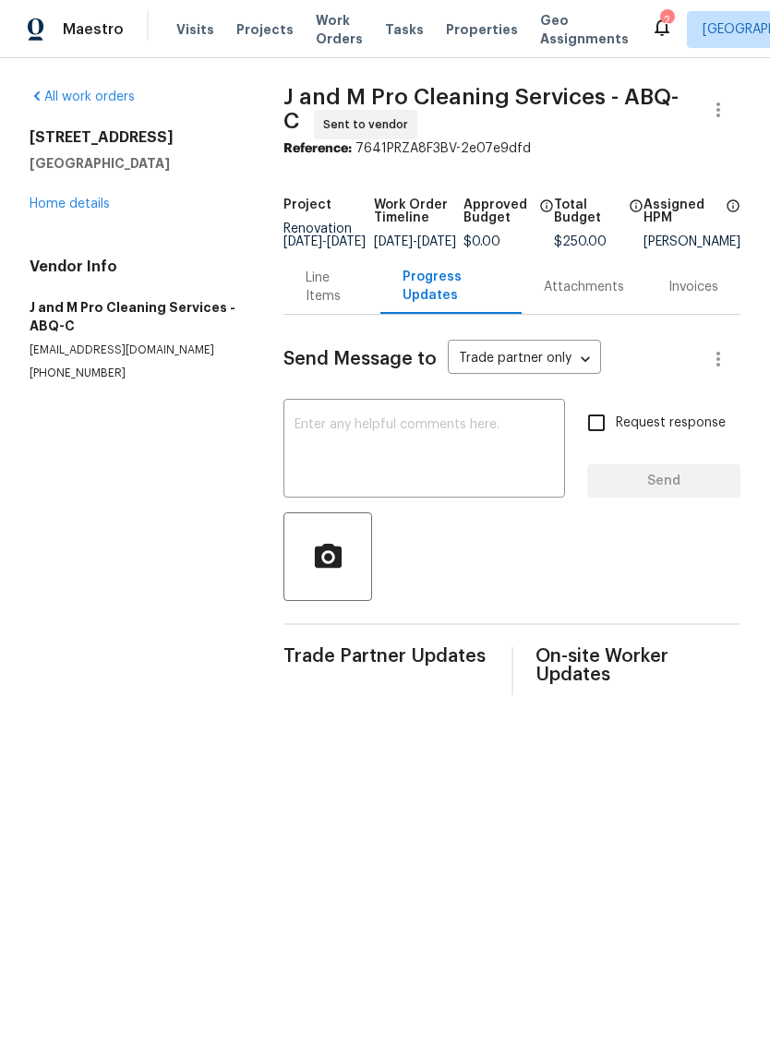
click at [317, 431] on textarea at bounding box center [423, 450] width 259 height 65
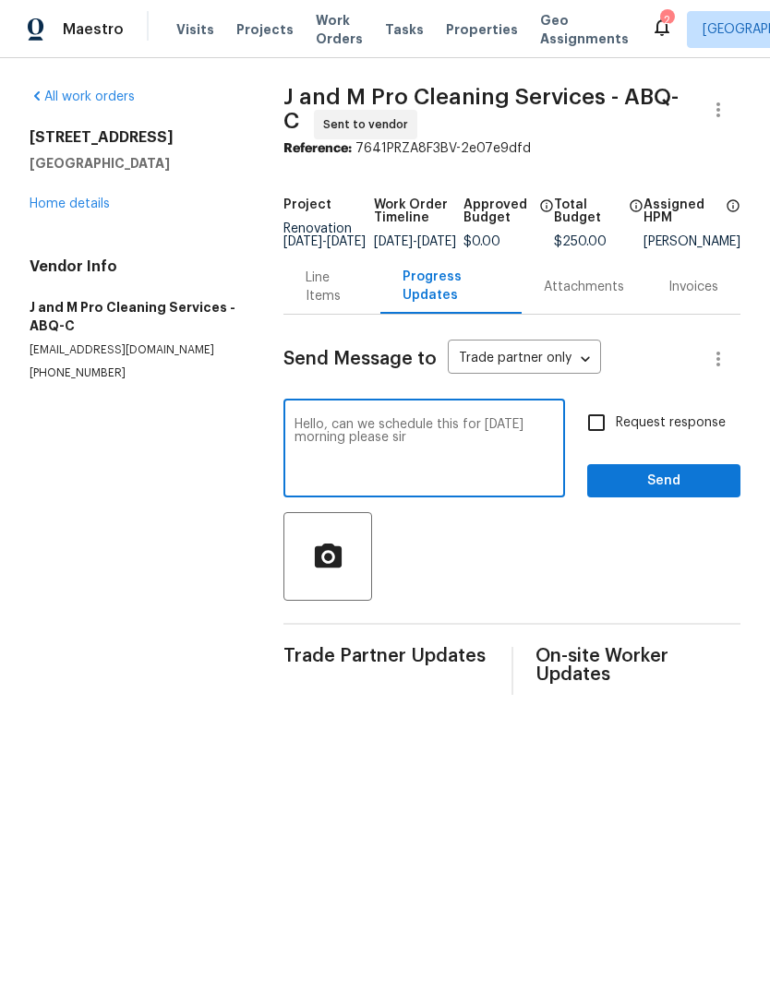
type textarea "Hello, can we schedule this for Monday morning please sir"
click at [652, 490] on span "Send" at bounding box center [664, 481] width 124 height 23
